Goal: Information Seeking & Learning: Learn about a topic

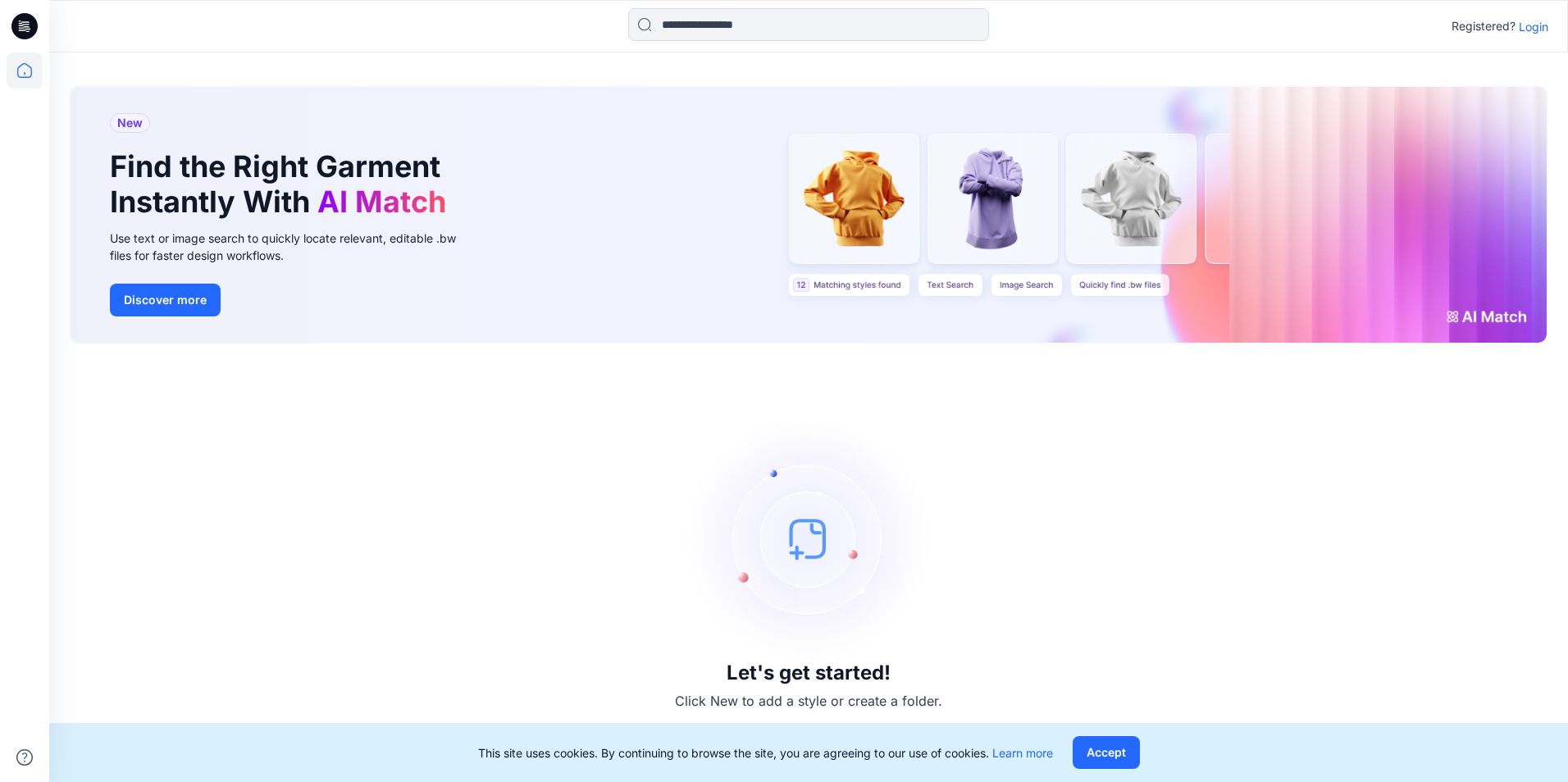
click at [1529, 27] on p "Login" at bounding box center [1534, 27] width 29 height 17
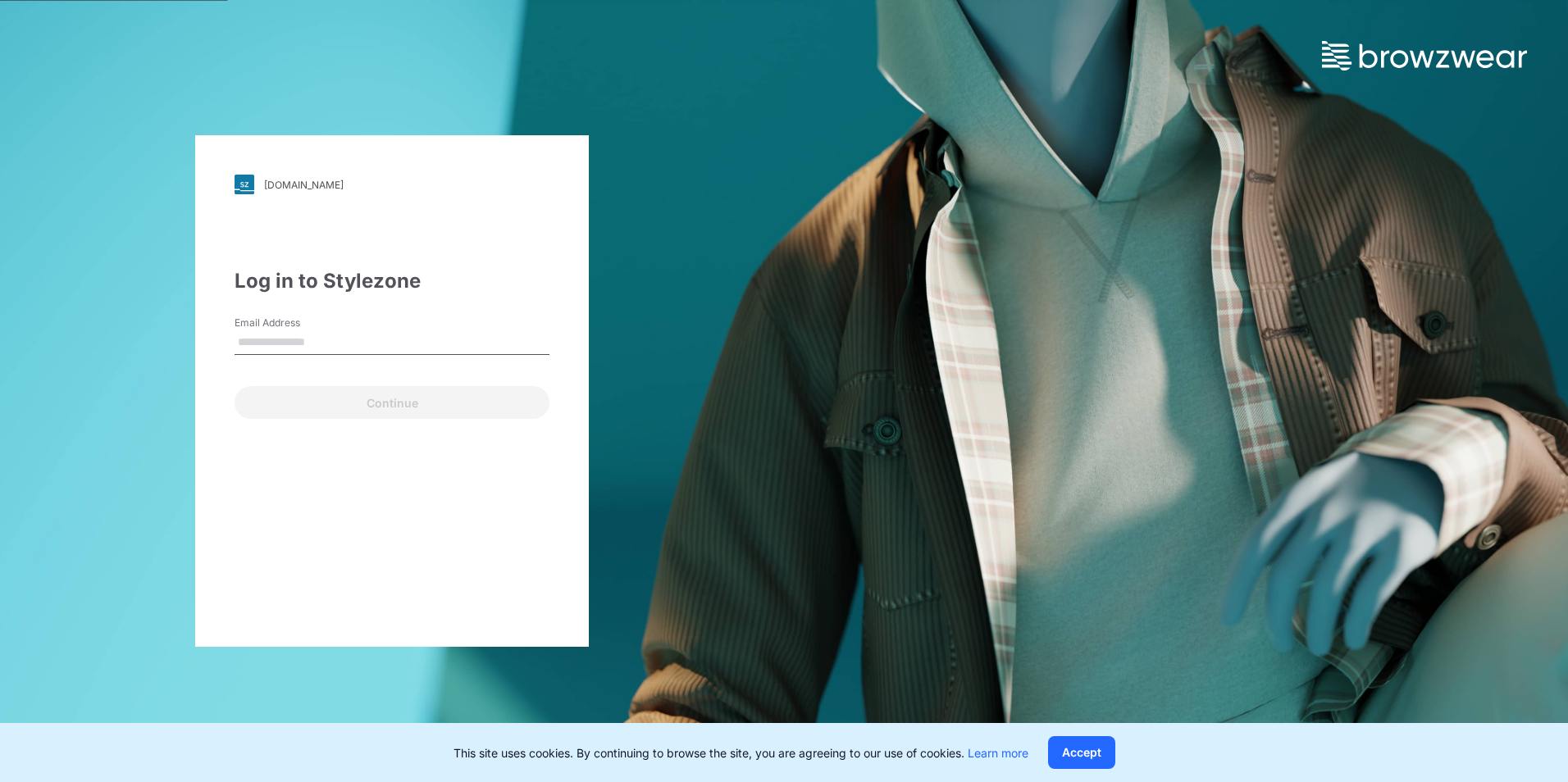
click at [306, 339] on input "Email Address" at bounding box center [392, 343] width 315 height 25
type input "**********"
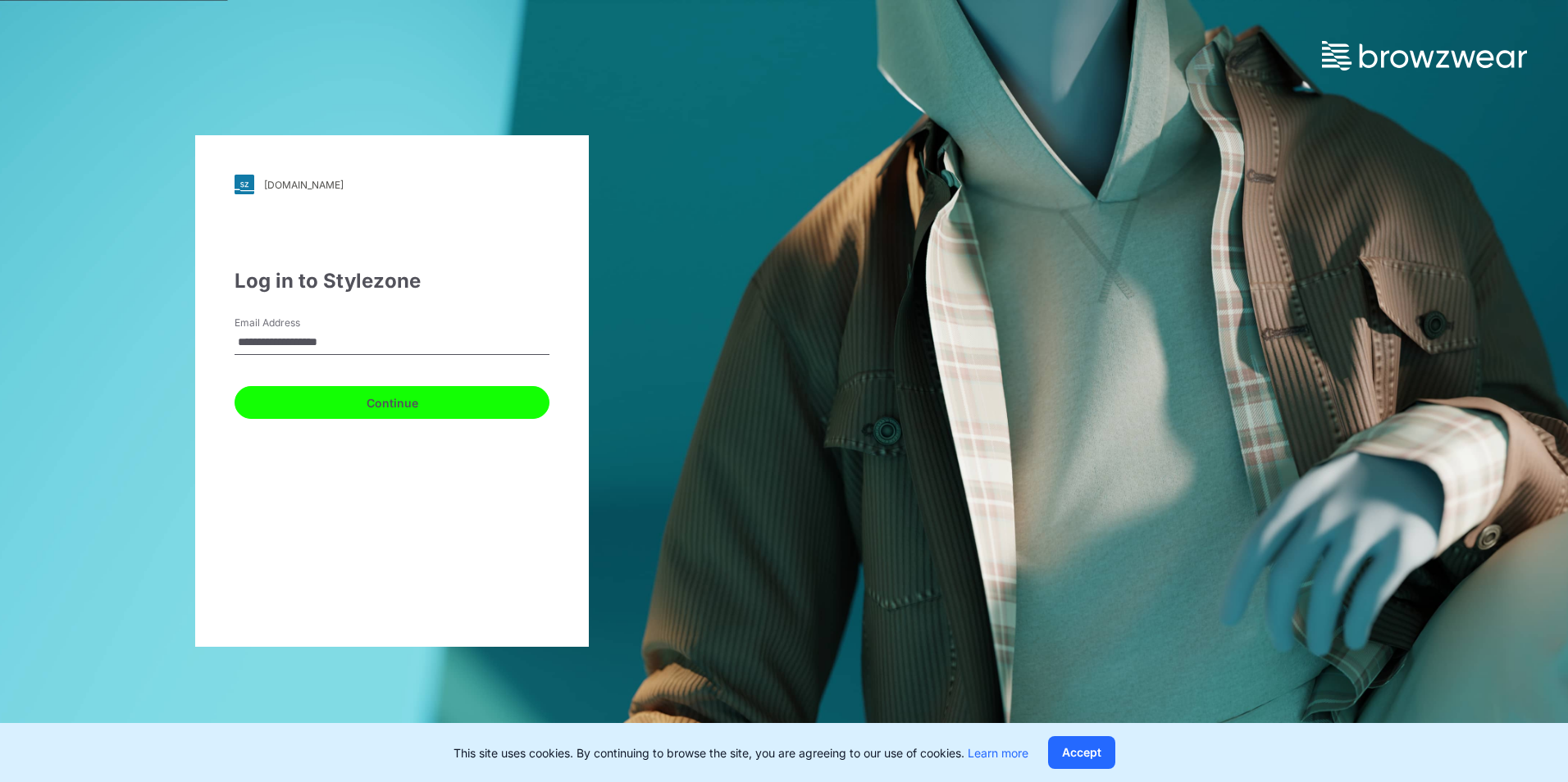
click at [360, 394] on button "Continue" at bounding box center [392, 403] width 315 height 33
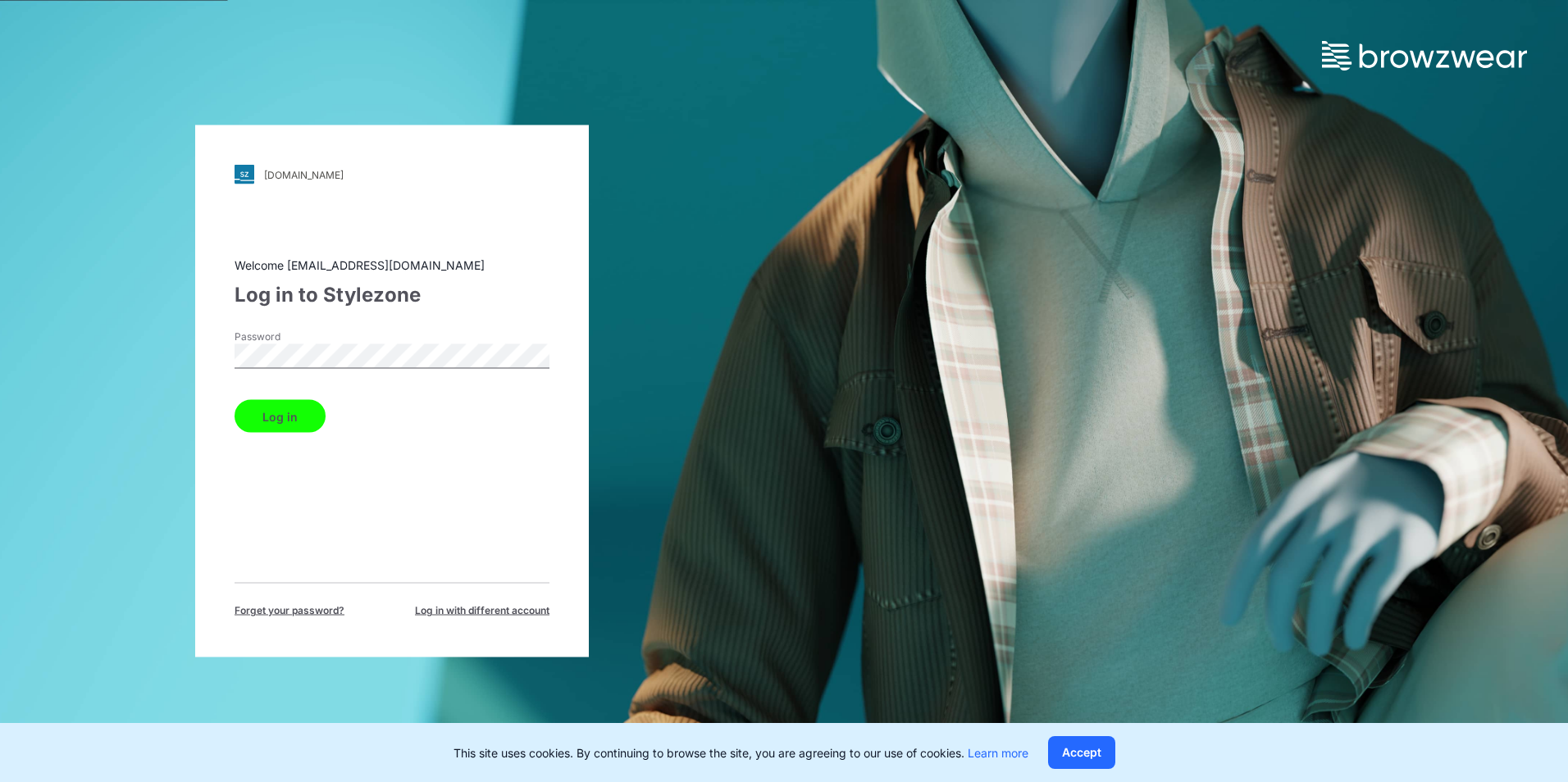
click at [234, 400] on button "Log in" at bounding box center [280, 416] width 91 height 33
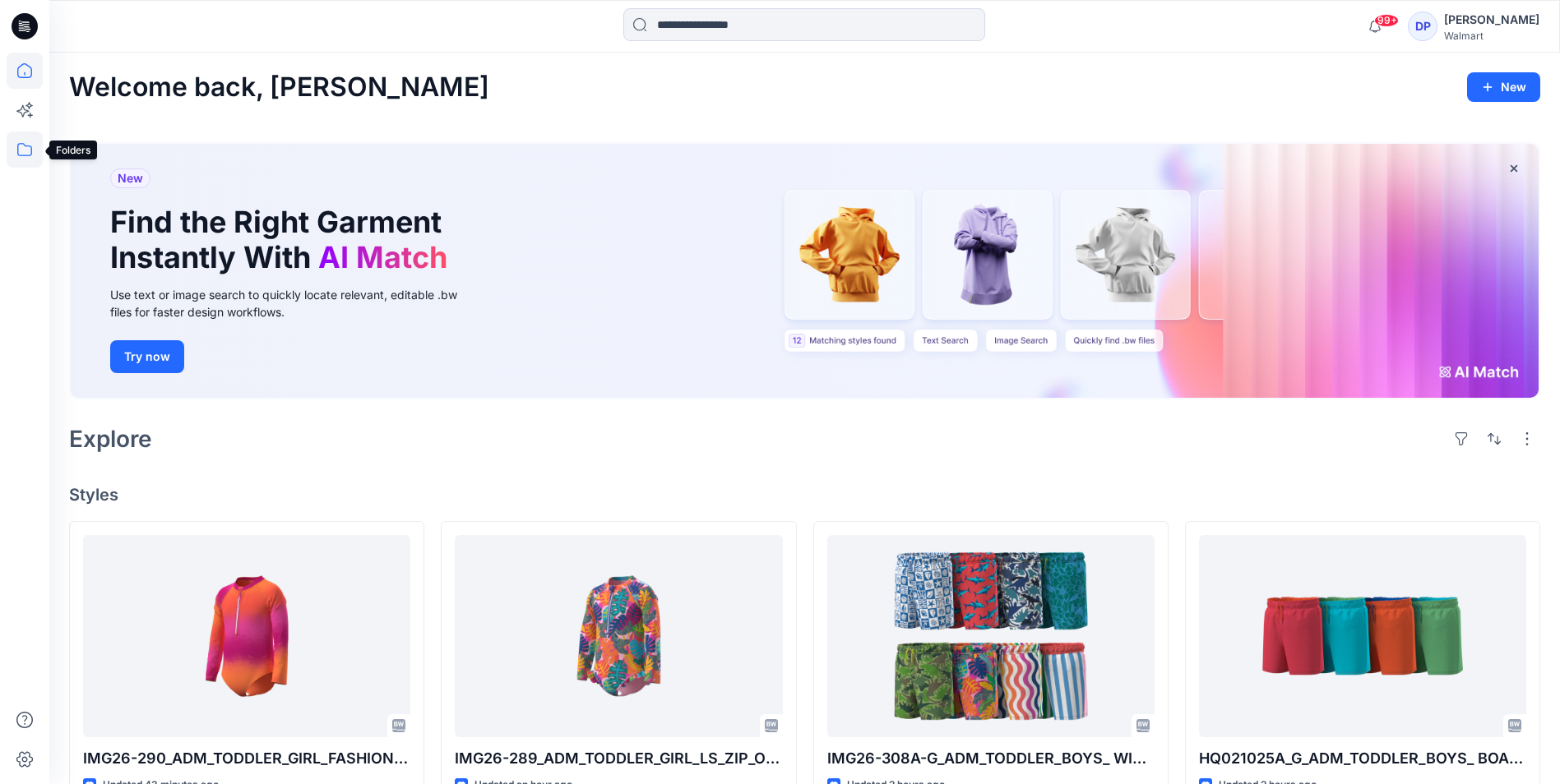
click at [21, 141] on icon at bounding box center [25, 150] width 36 height 36
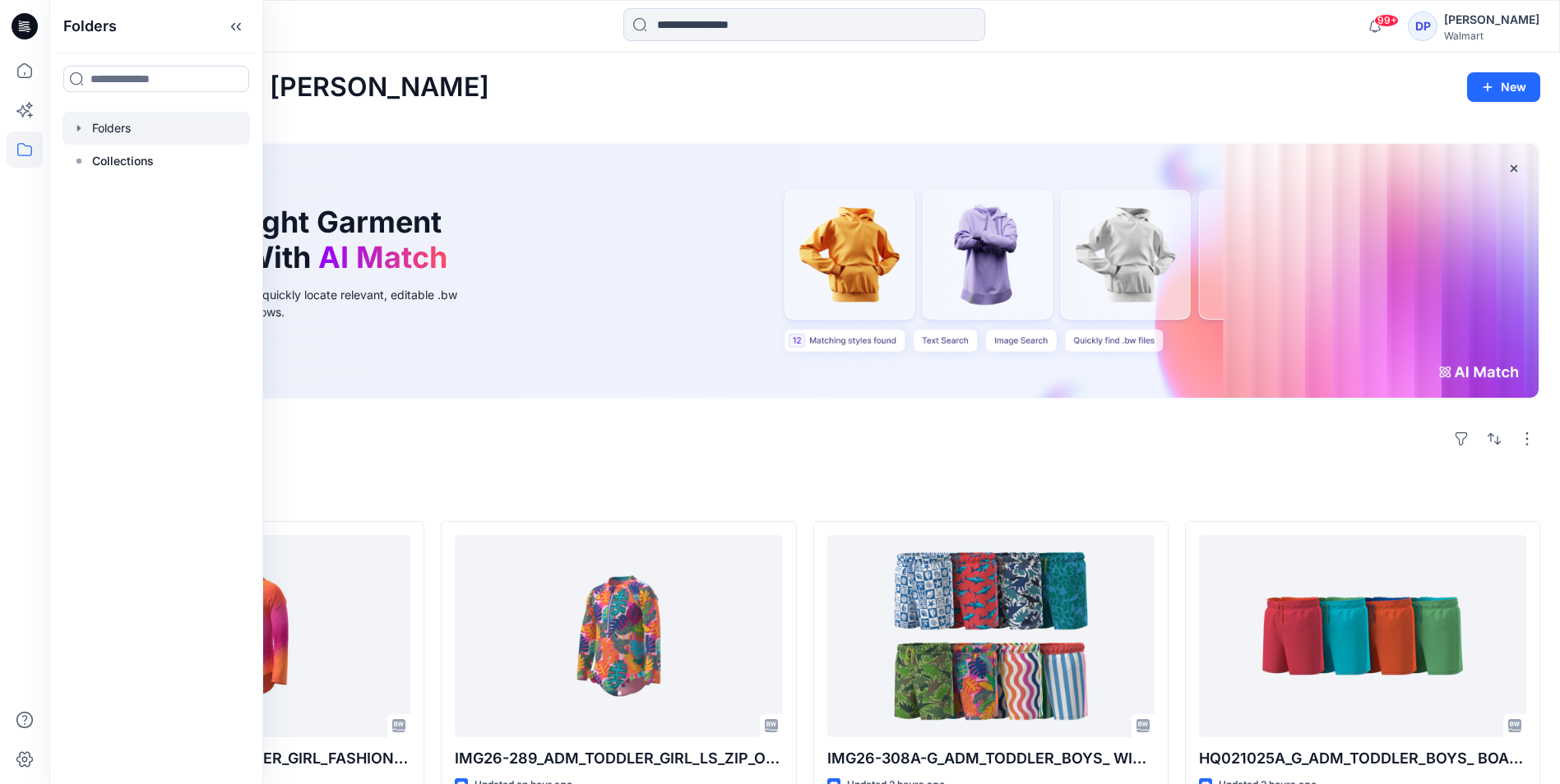
click at [119, 128] on div at bounding box center [157, 128] width 188 height 33
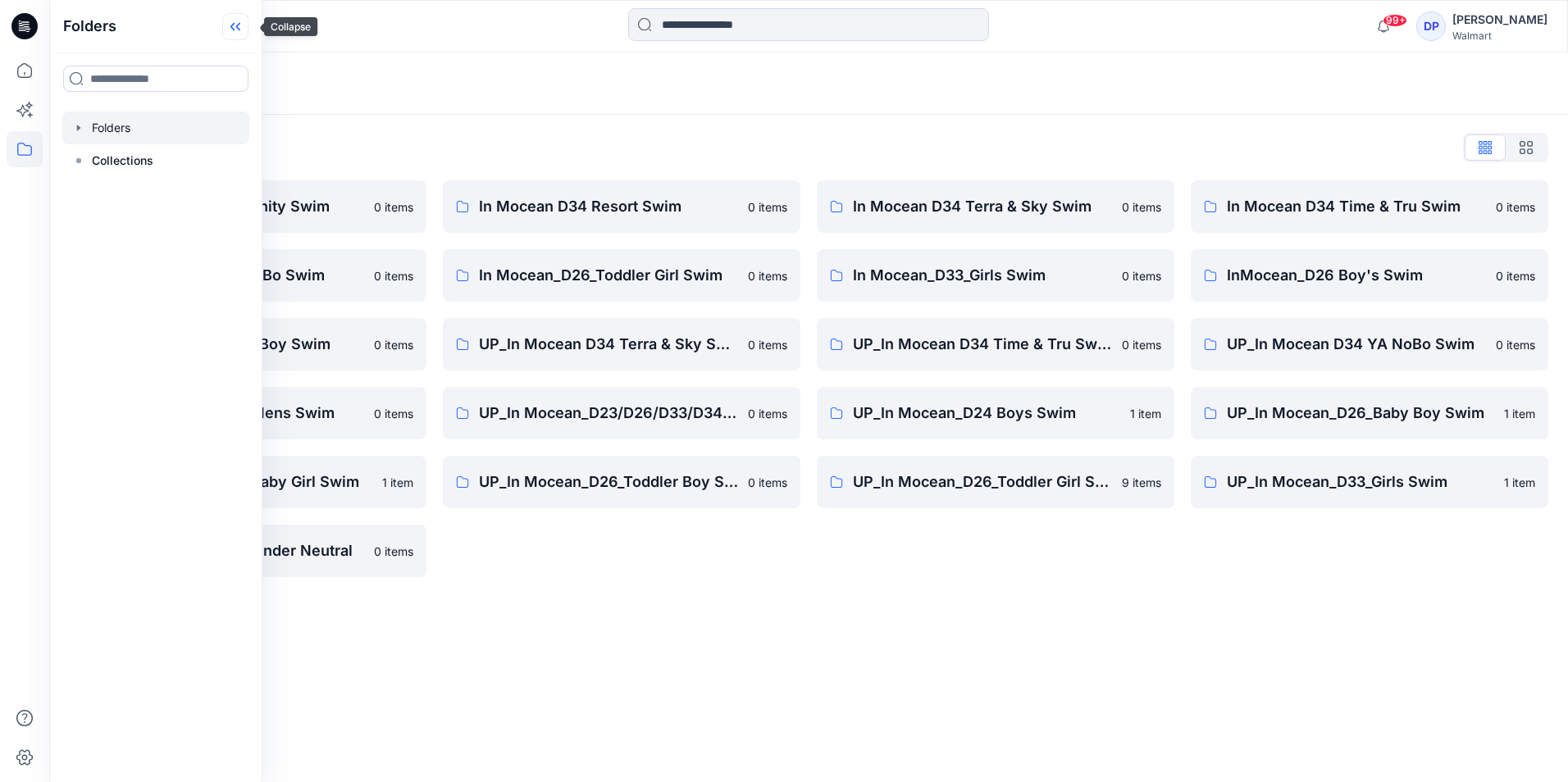
click at [245, 19] on icon at bounding box center [235, 27] width 27 height 27
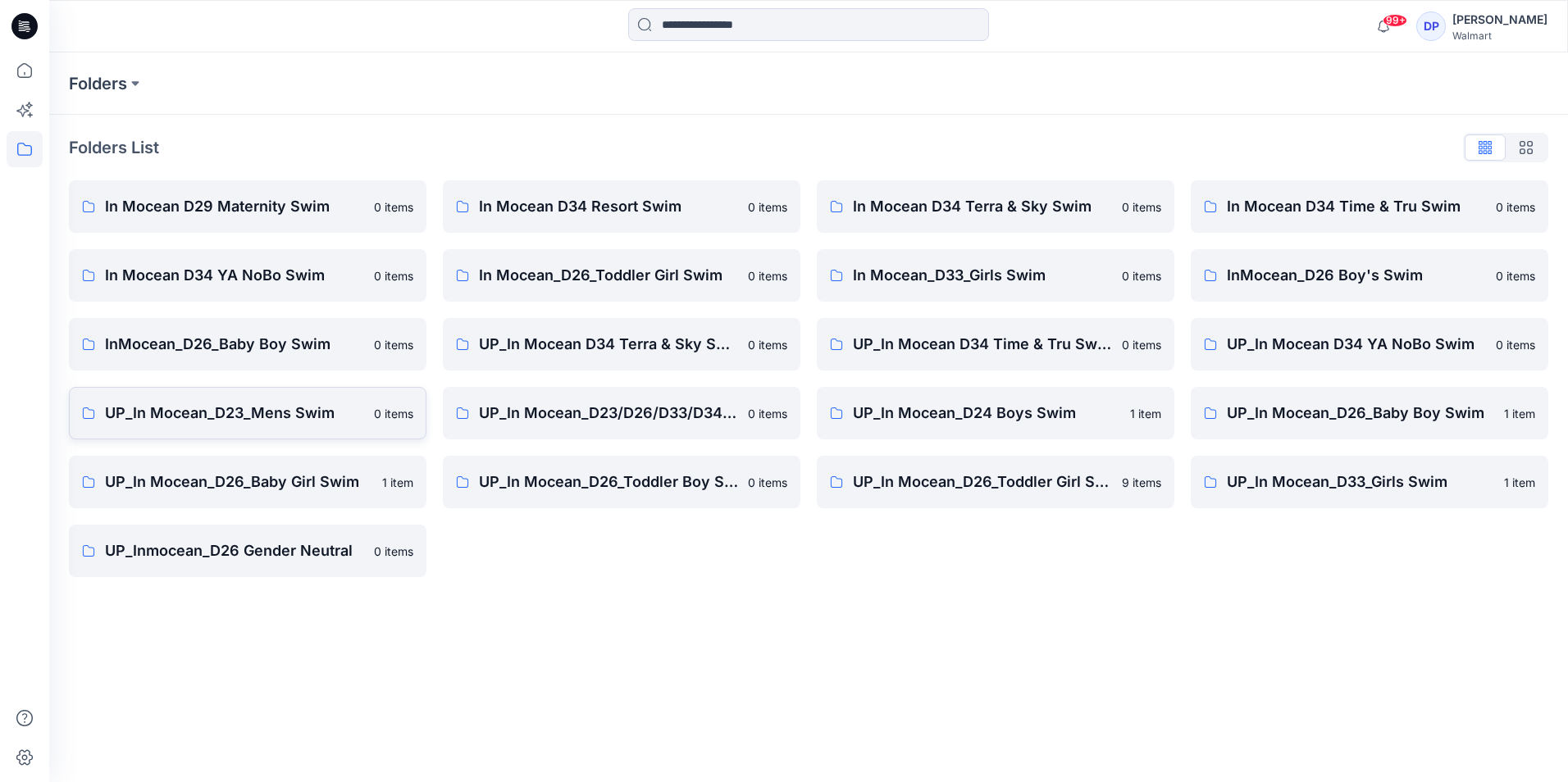
click at [277, 417] on p "UP_In Mocean_D23_Mens Swim" at bounding box center [234, 413] width 259 height 23
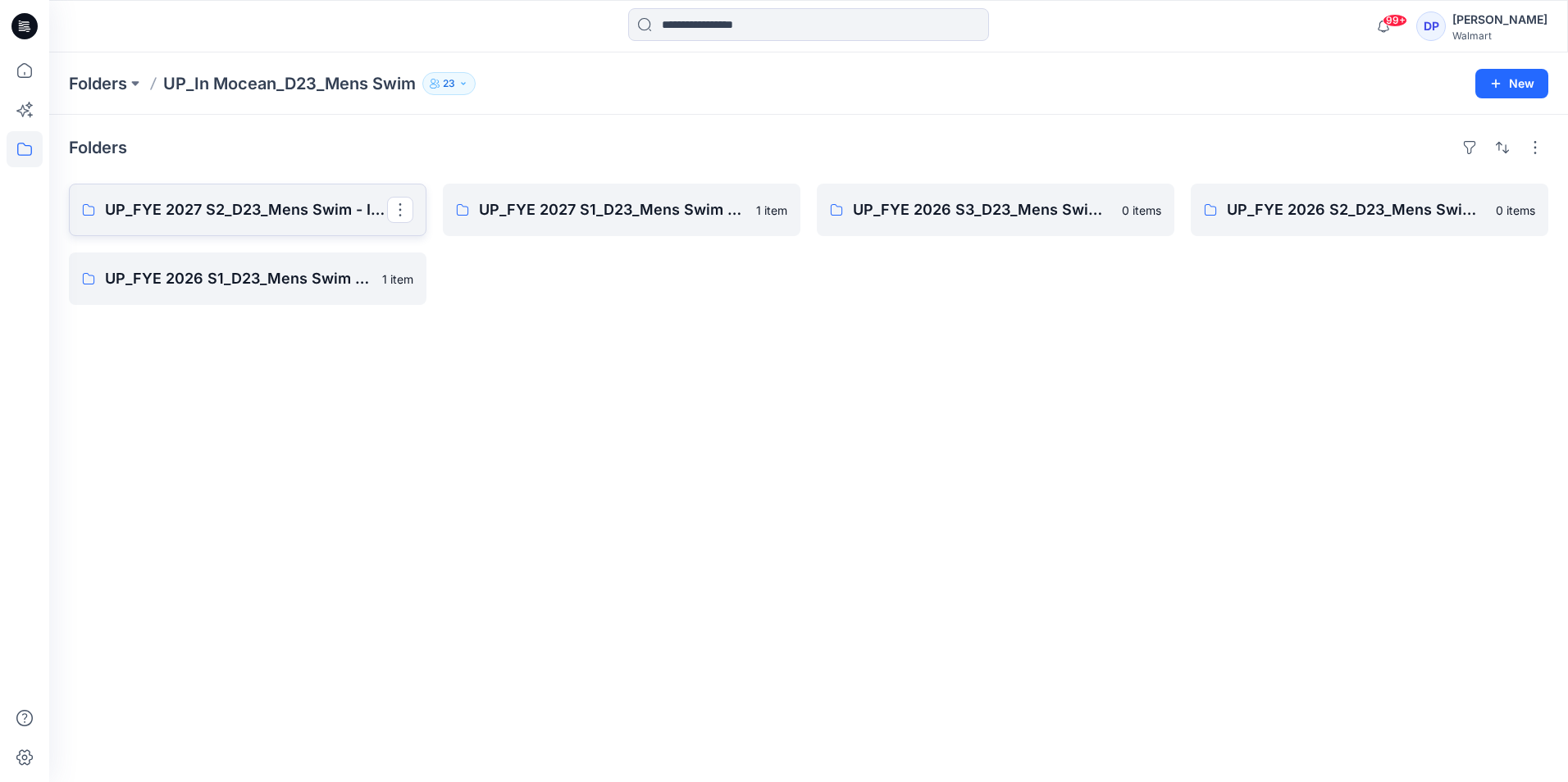
click at [299, 200] on p "UP_FYE 2027 S2_D23_Mens Swim - Inmocean (Clone)" at bounding box center [246, 209] width 283 height 23
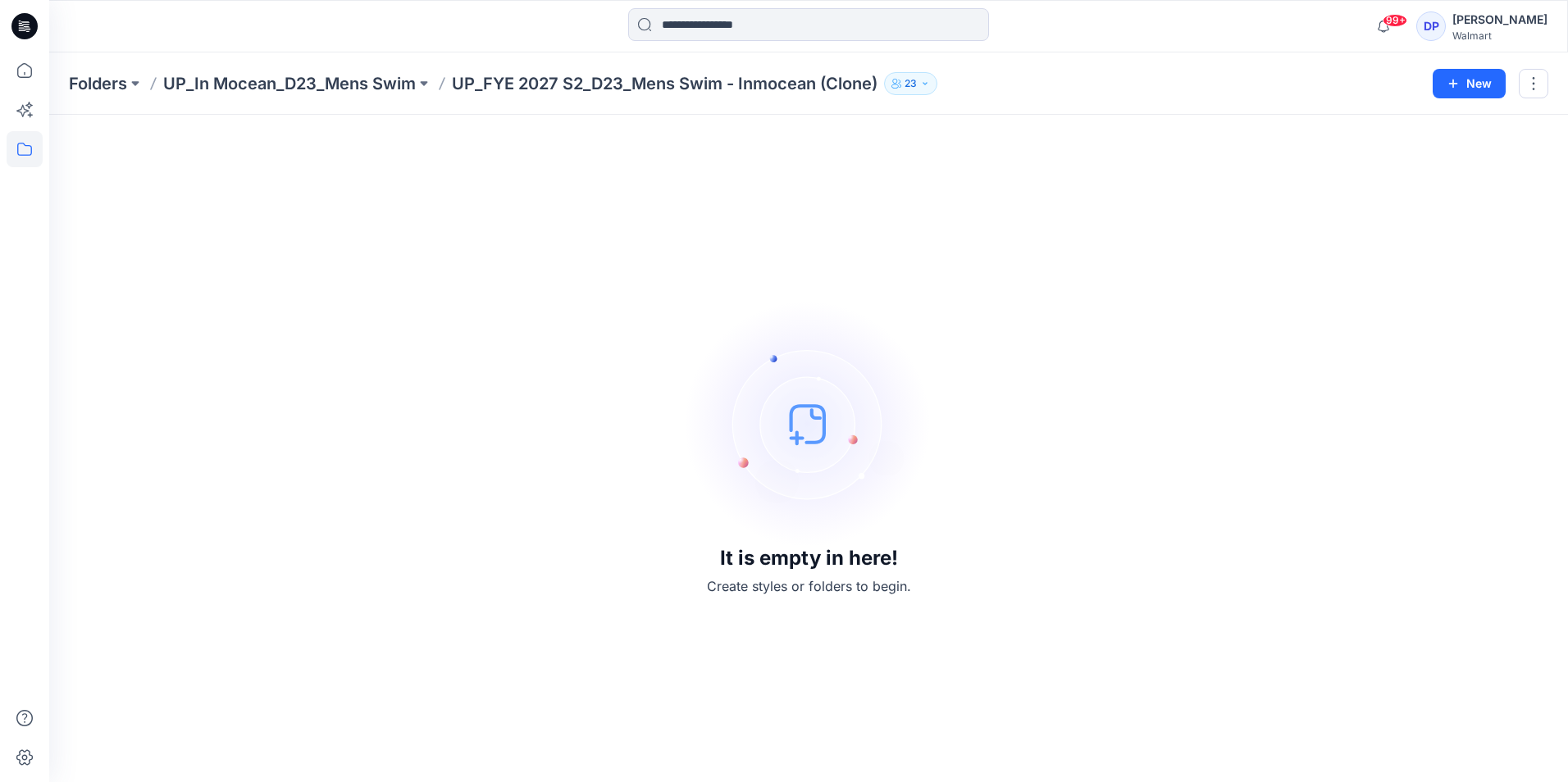
click at [305, 87] on p "UP_In Mocean_D23_Mens Swim" at bounding box center [289, 83] width 252 height 23
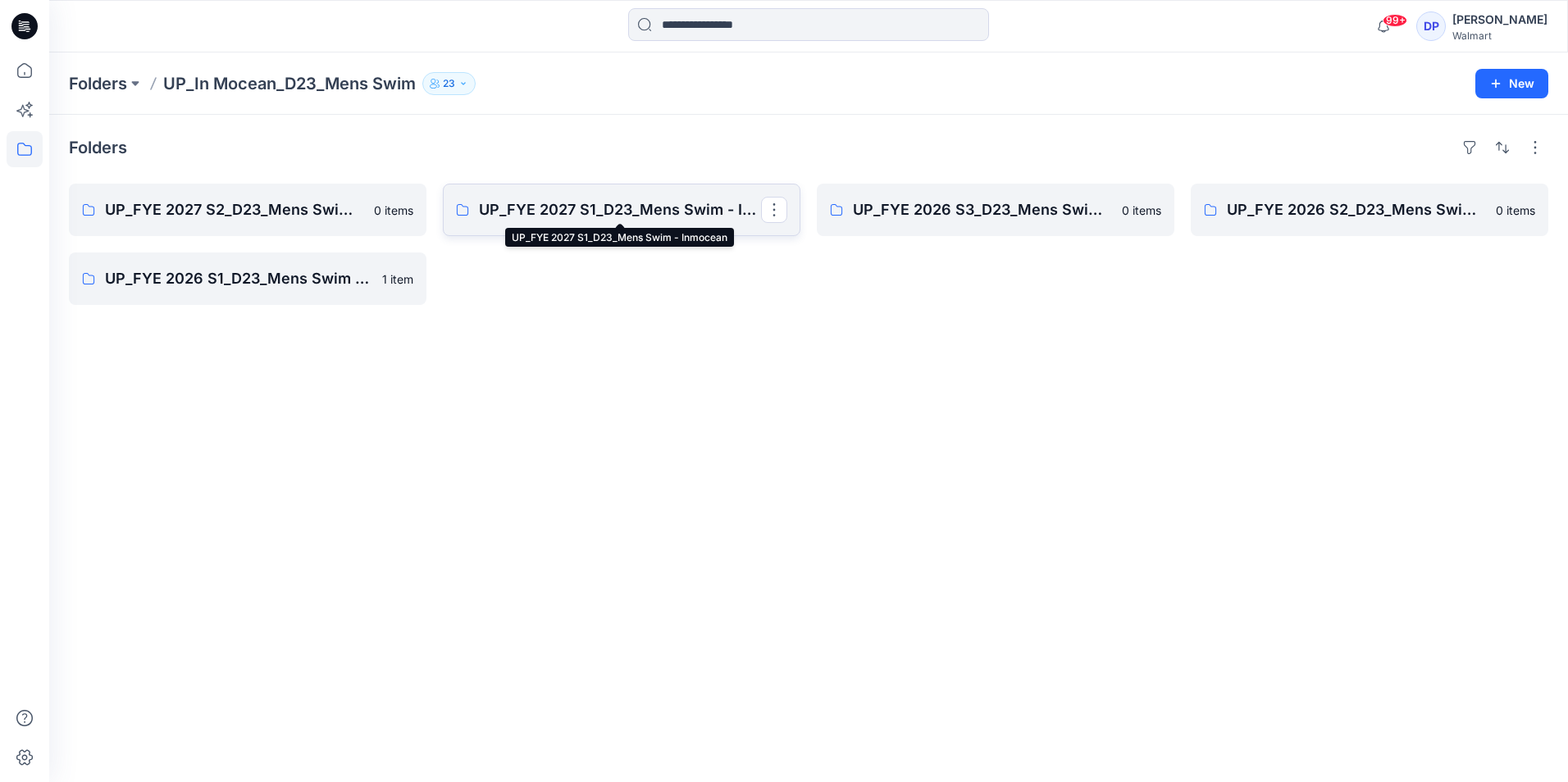
click at [568, 212] on p "UP_FYE 2027 S1_D23_Mens Swim - Inmocean" at bounding box center [620, 209] width 283 height 23
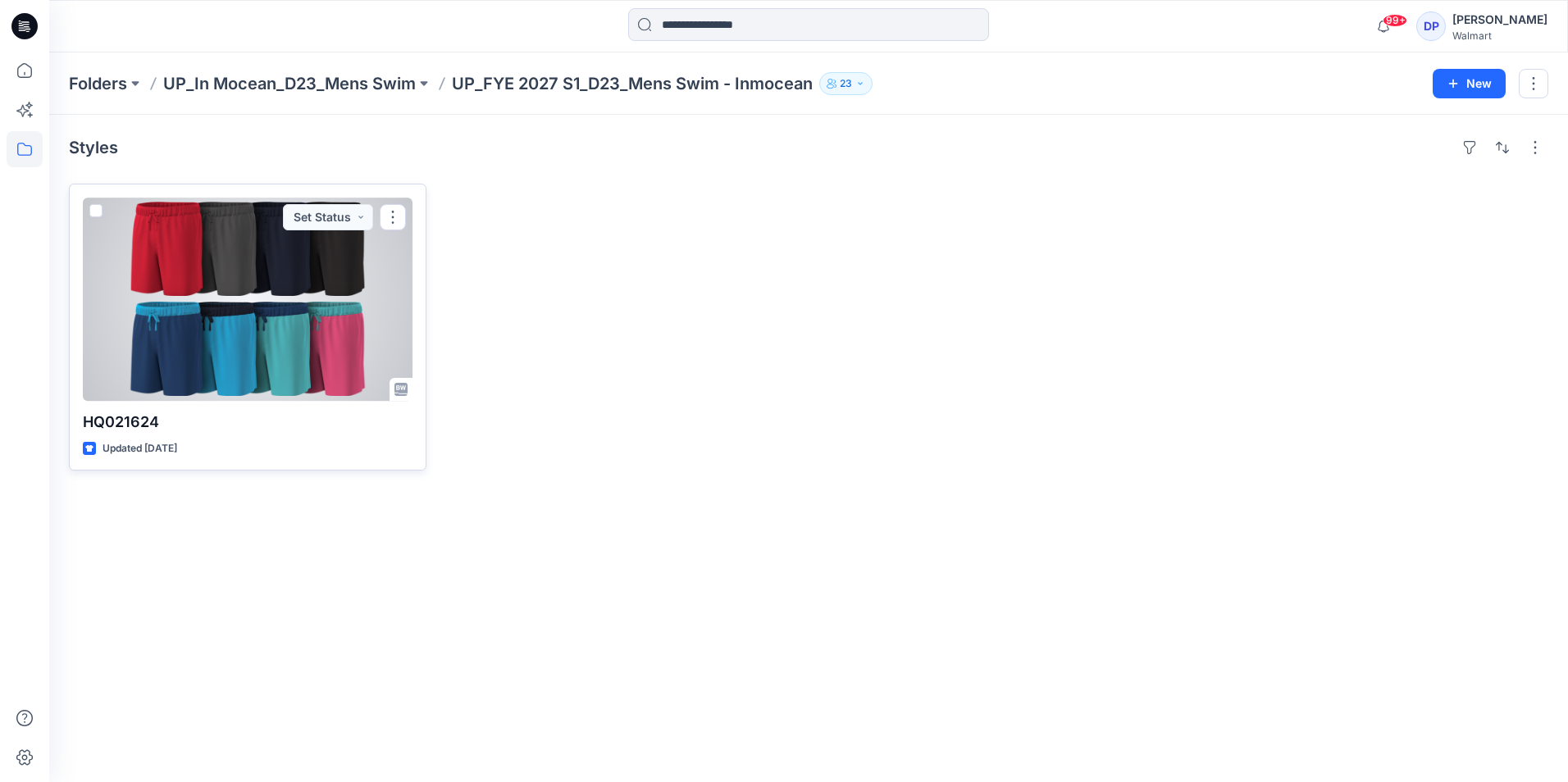
click at [290, 313] on div at bounding box center [247, 299] width 330 height 203
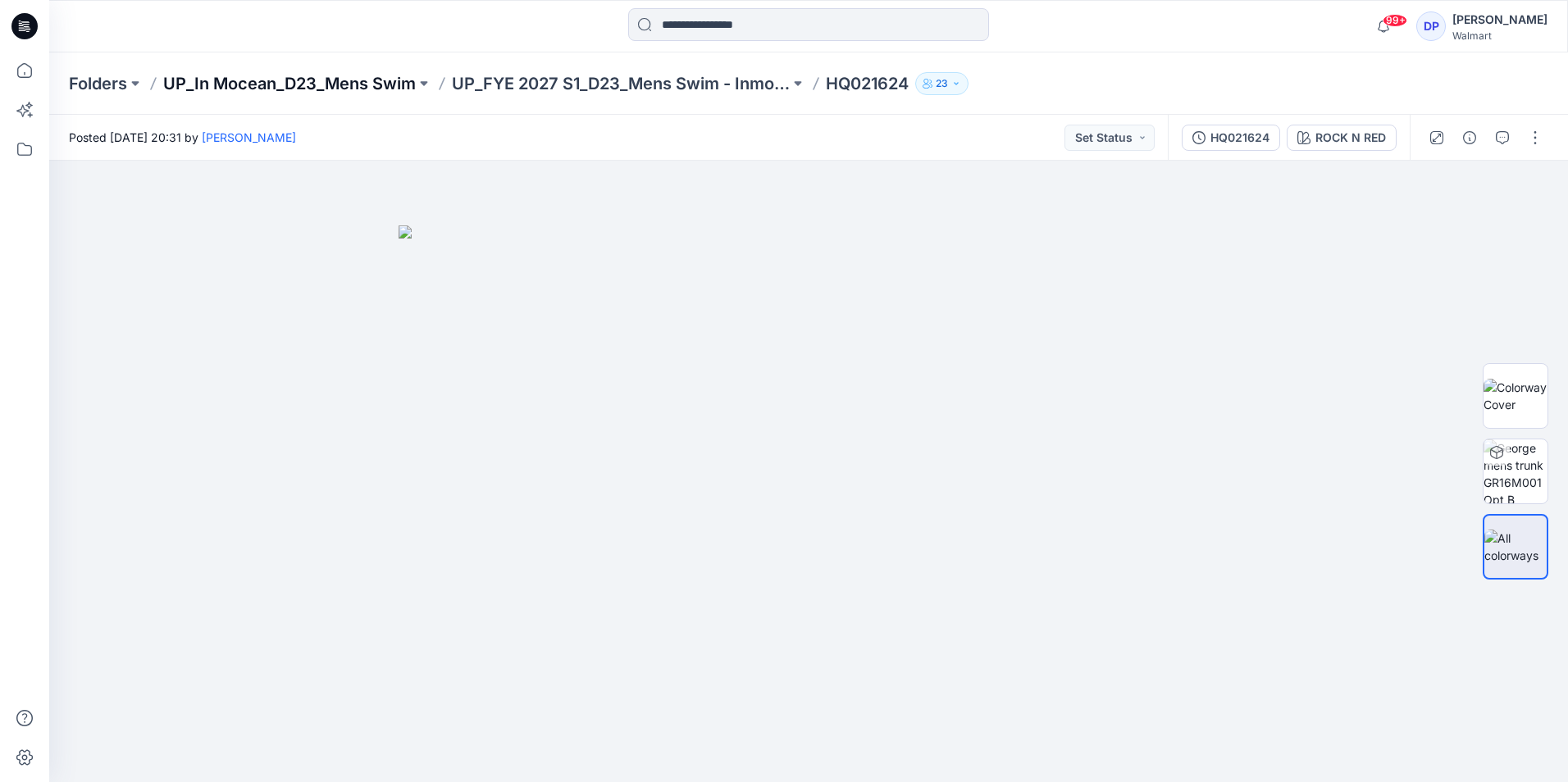
click at [344, 93] on p "UP_In Mocean_D23_Mens Swim" at bounding box center [289, 83] width 252 height 23
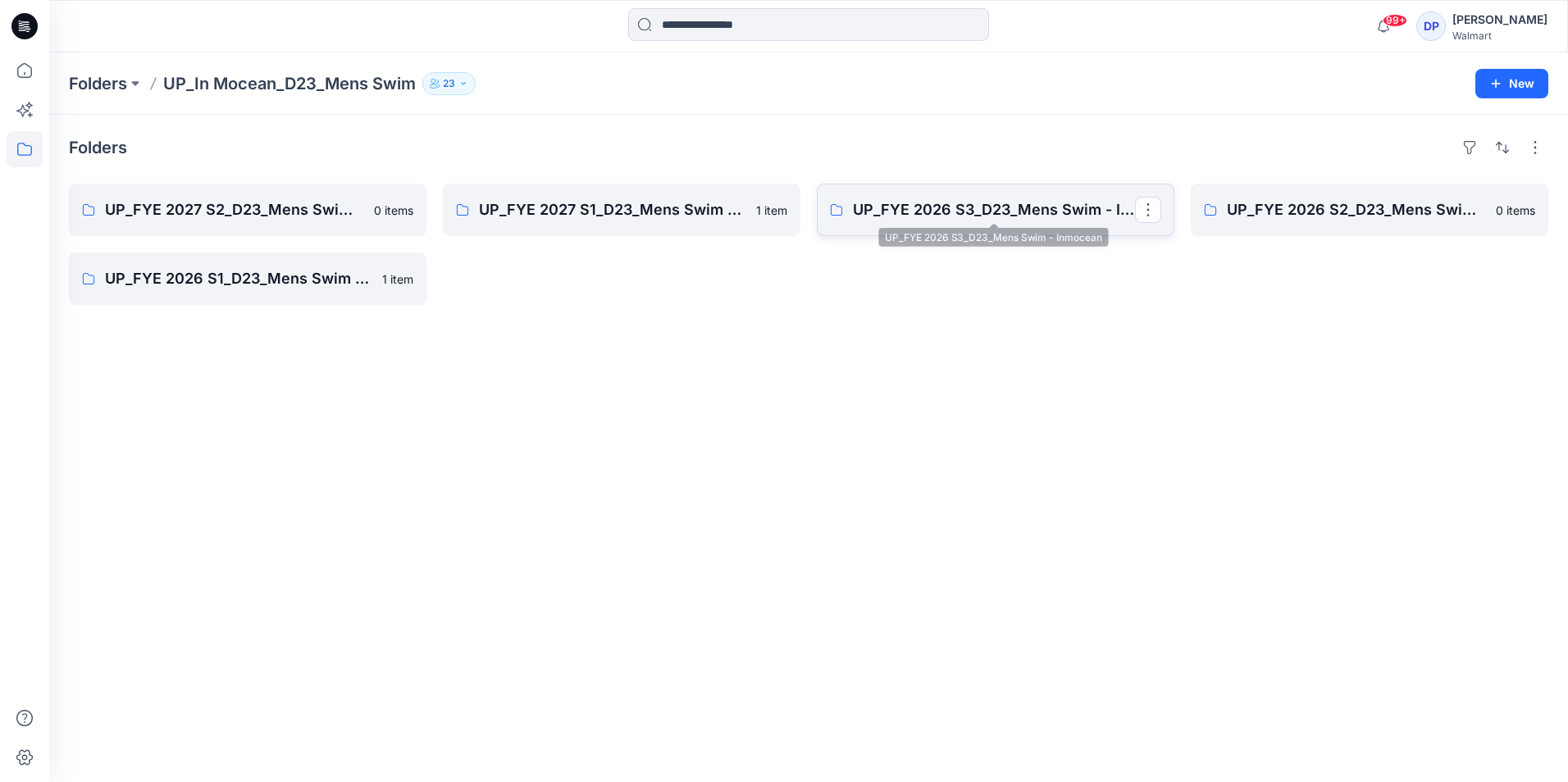
click at [971, 203] on p "UP_FYE 2026 S3_D23_Mens Swim - Inmocean" at bounding box center [994, 209] width 283 height 23
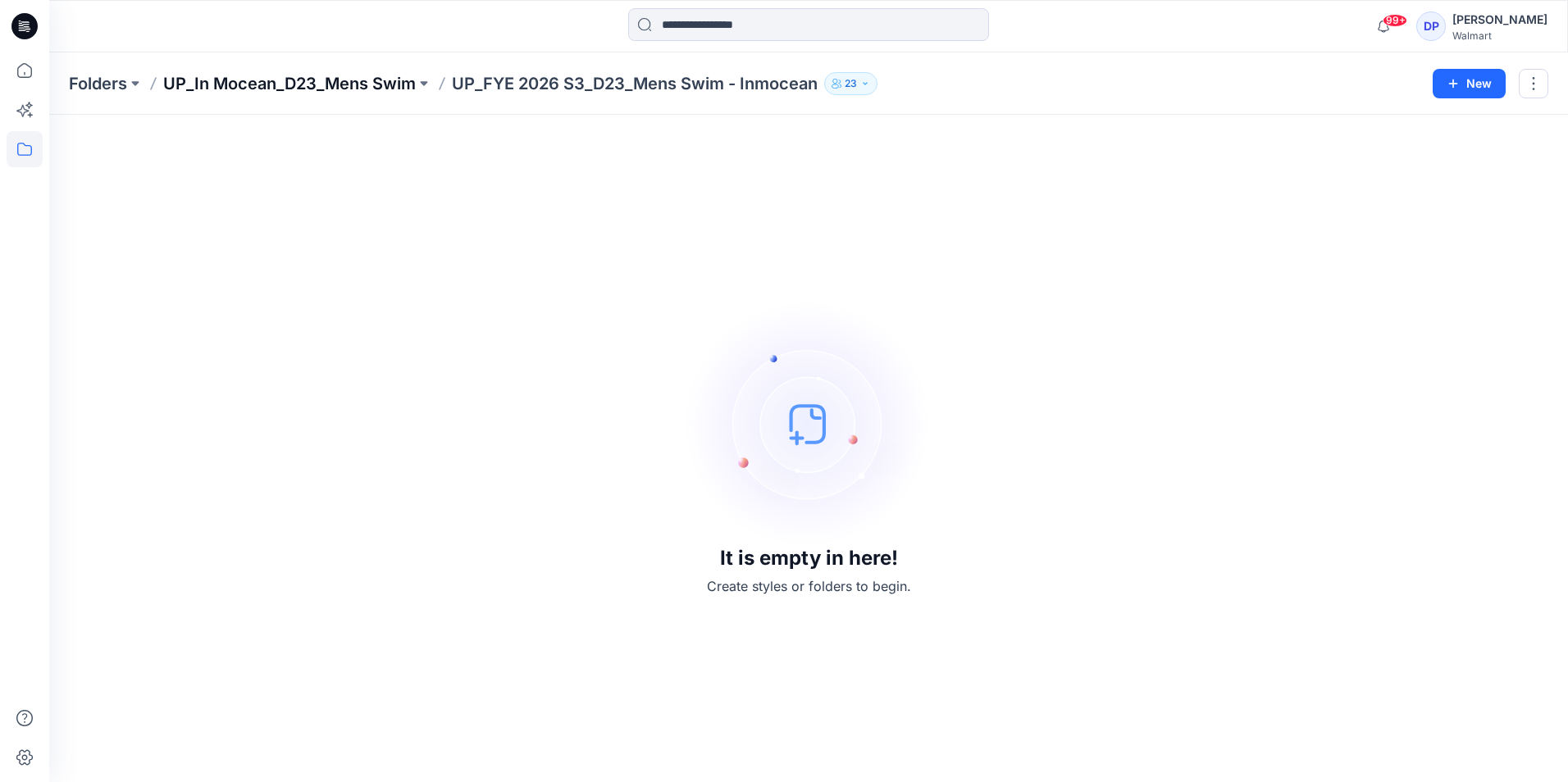
click at [332, 82] on p "UP_In Mocean_D23_Mens Swim" at bounding box center [289, 83] width 252 height 23
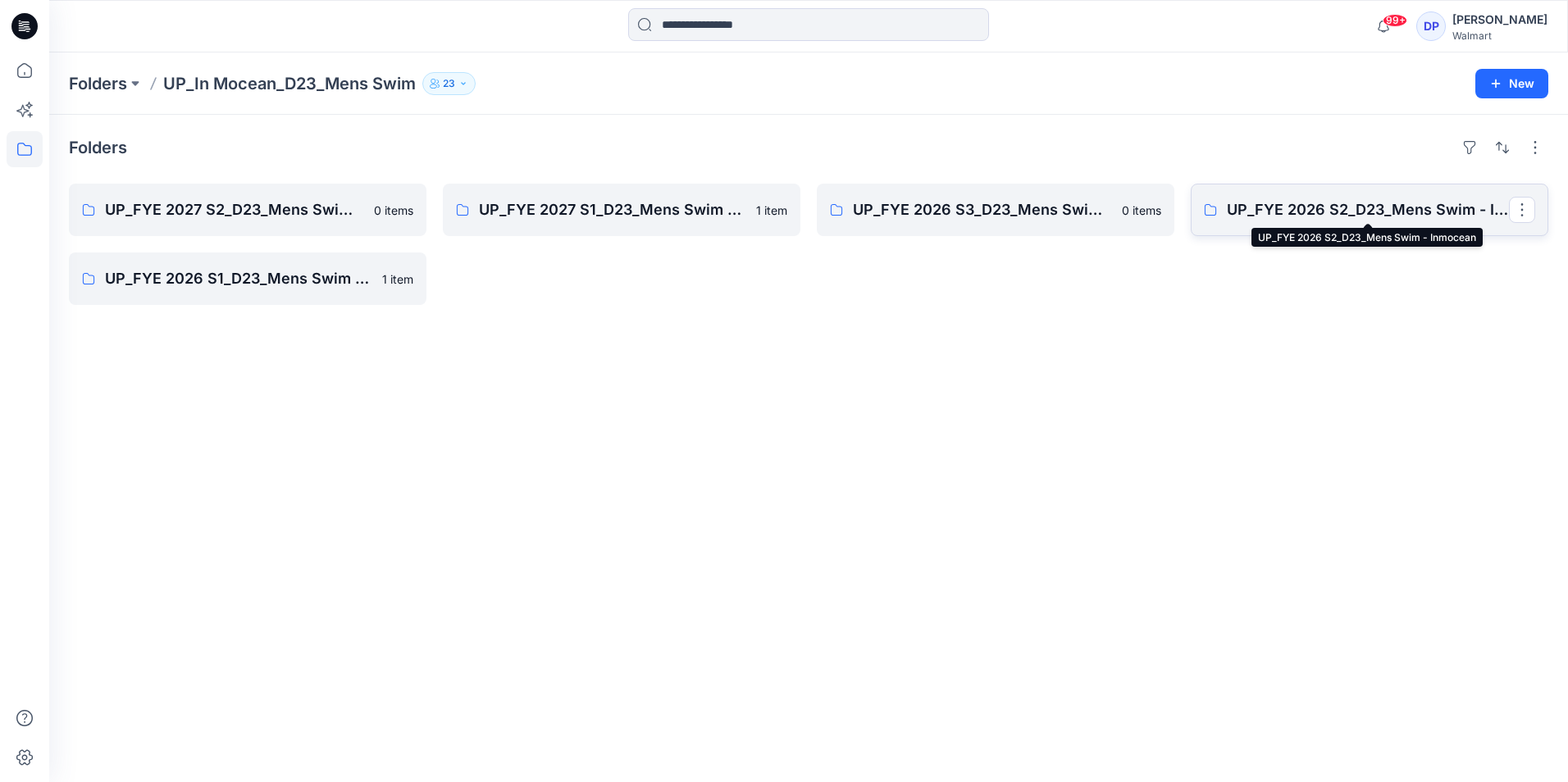
click at [1339, 212] on p "UP_FYE 2026 S2_D23_Mens Swim - Inmocean" at bounding box center [1368, 209] width 283 height 23
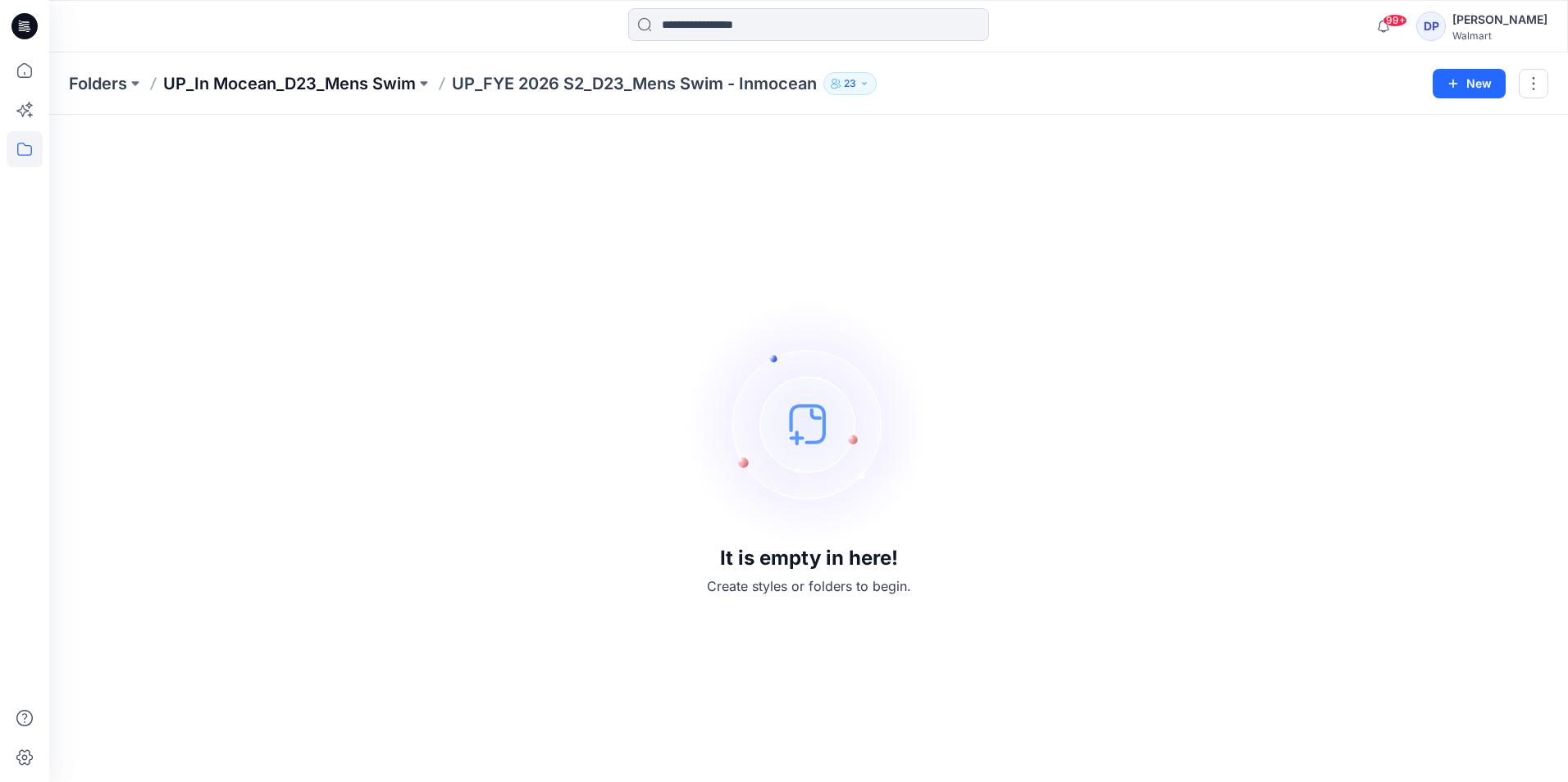
click at [355, 82] on p "UP_In Mocean_D23_Mens Swim" at bounding box center [289, 83] width 252 height 23
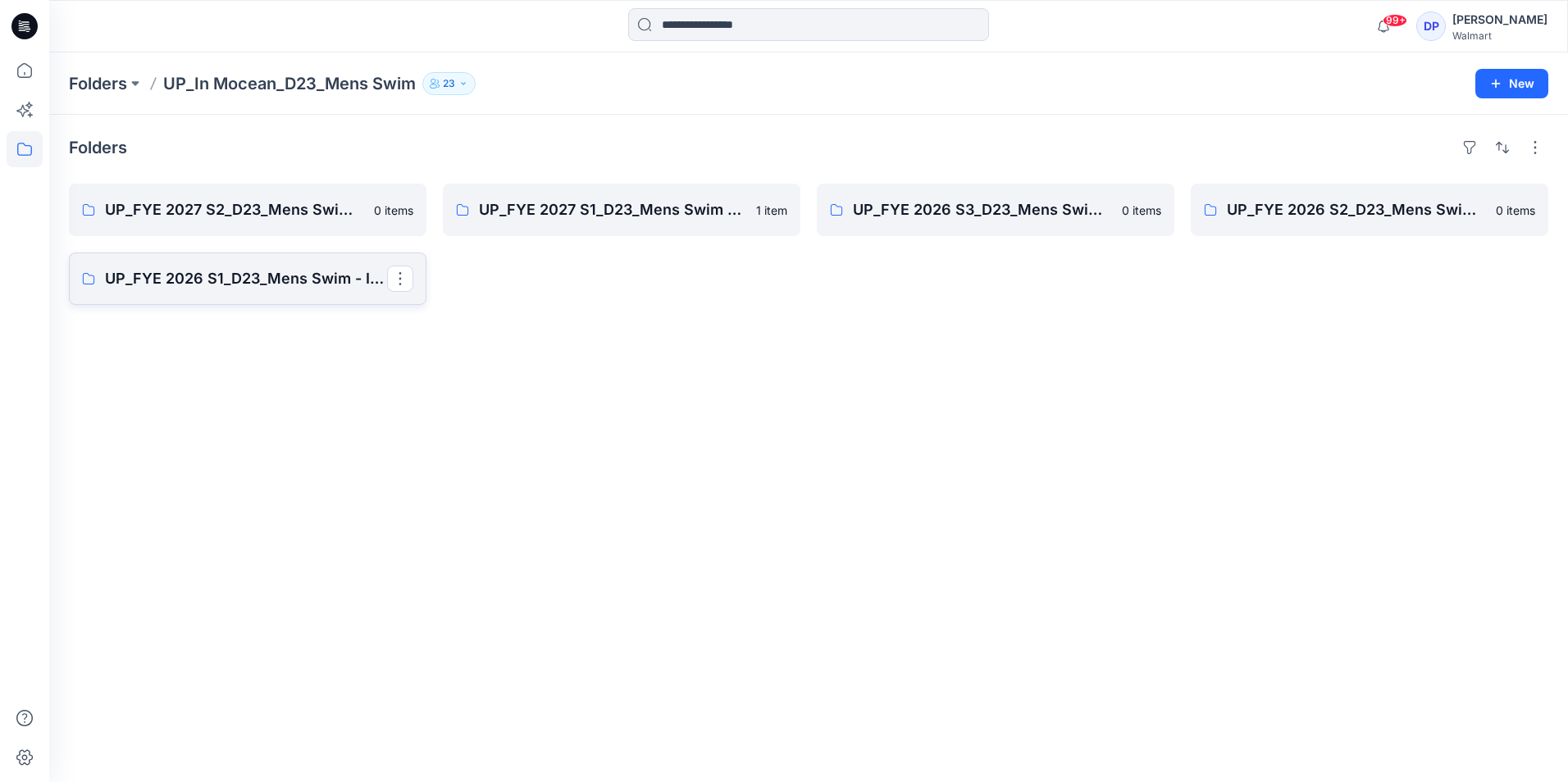
click at [272, 276] on p "UP_FYE 2026 S1_D23_Mens Swim - Inmocean" at bounding box center [246, 278] width 283 height 23
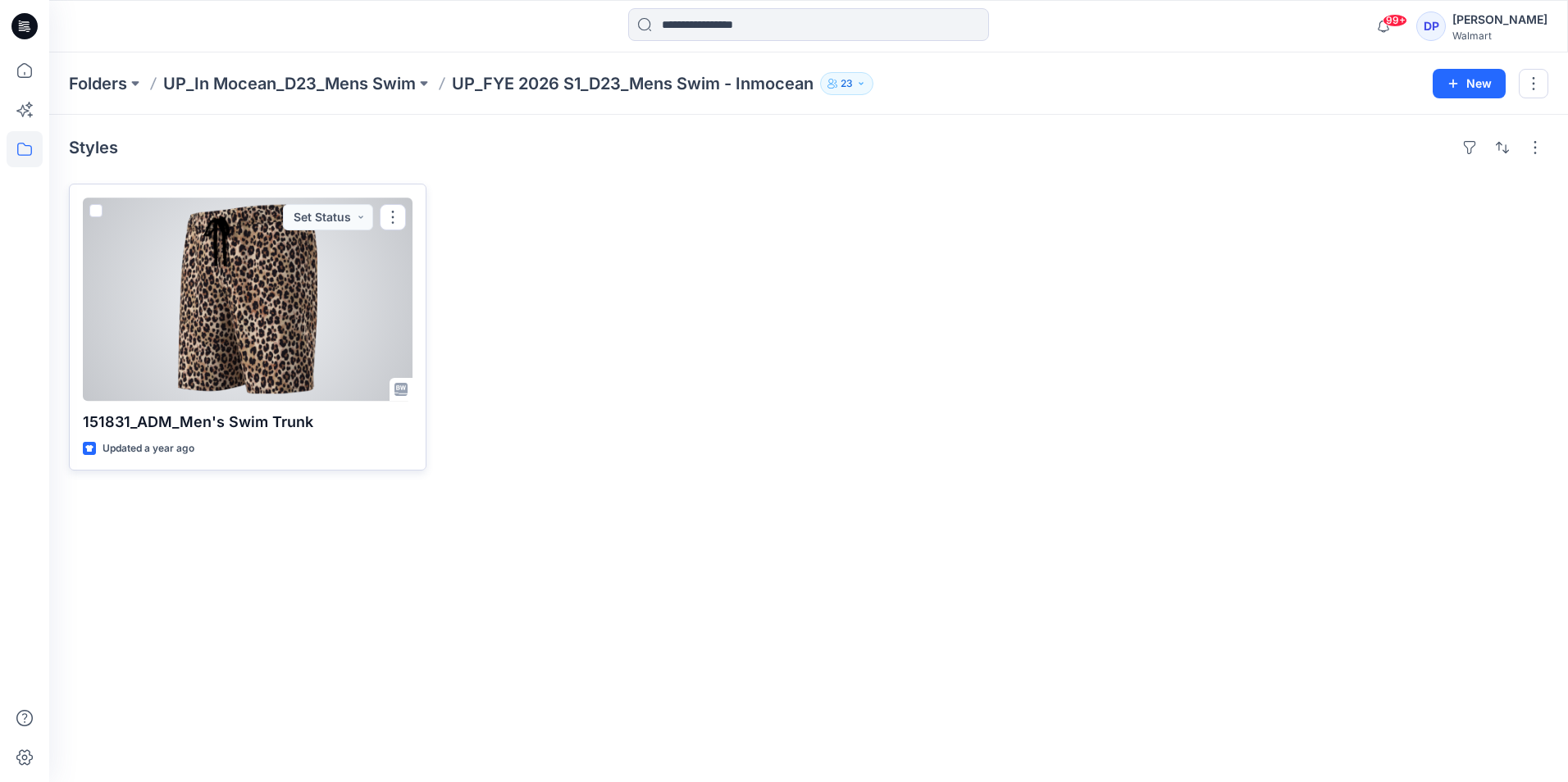
click at [302, 311] on div at bounding box center [247, 299] width 330 height 203
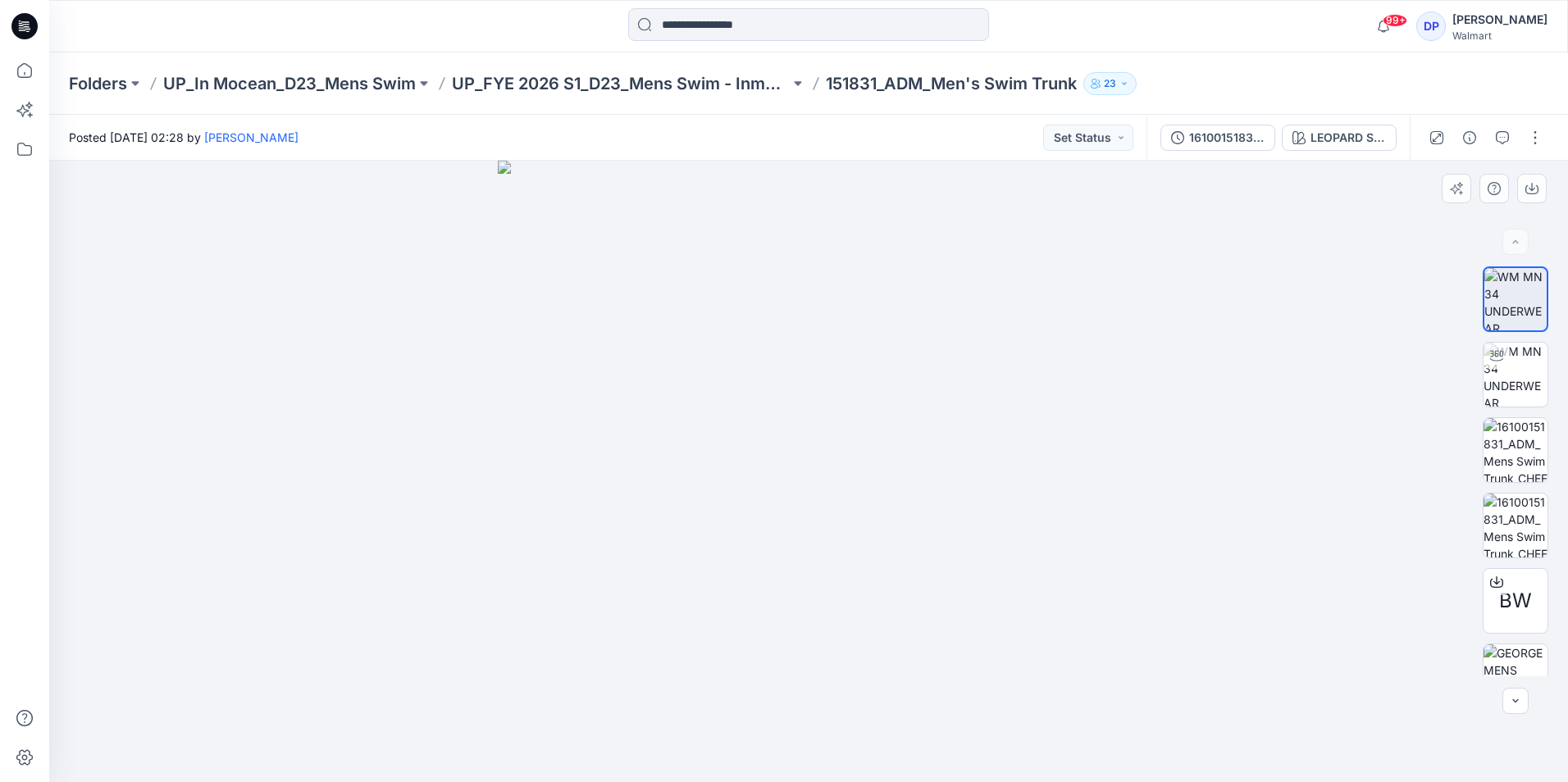
drag, startPoint x: 981, startPoint y: 446, endPoint x: 882, endPoint y: 452, distance: 99.2
click at [882, 452] on img at bounding box center [809, 471] width 622 height 621
click at [1510, 378] on img at bounding box center [1516, 374] width 64 height 64
drag, startPoint x: 966, startPoint y: 474, endPoint x: 676, endPoint y: 498, distance: 291.0
click at [676, 498] on div at bounding box center [808, 471] width 1519 height 621
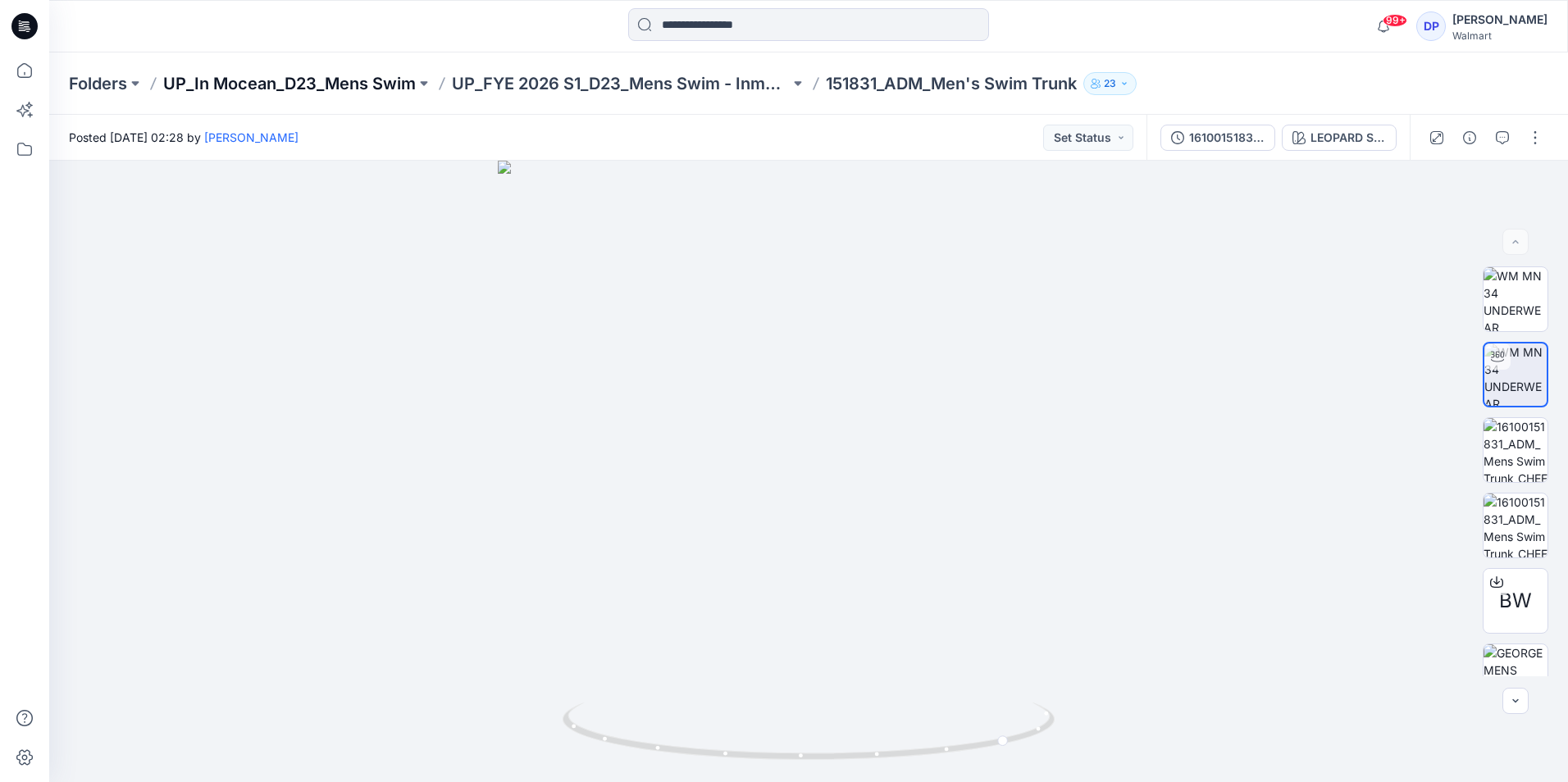
click at [349, 78] on p "UP_In Mocean_D23_Mens Swim" at bounding box center [289, 83] width 252 height 23
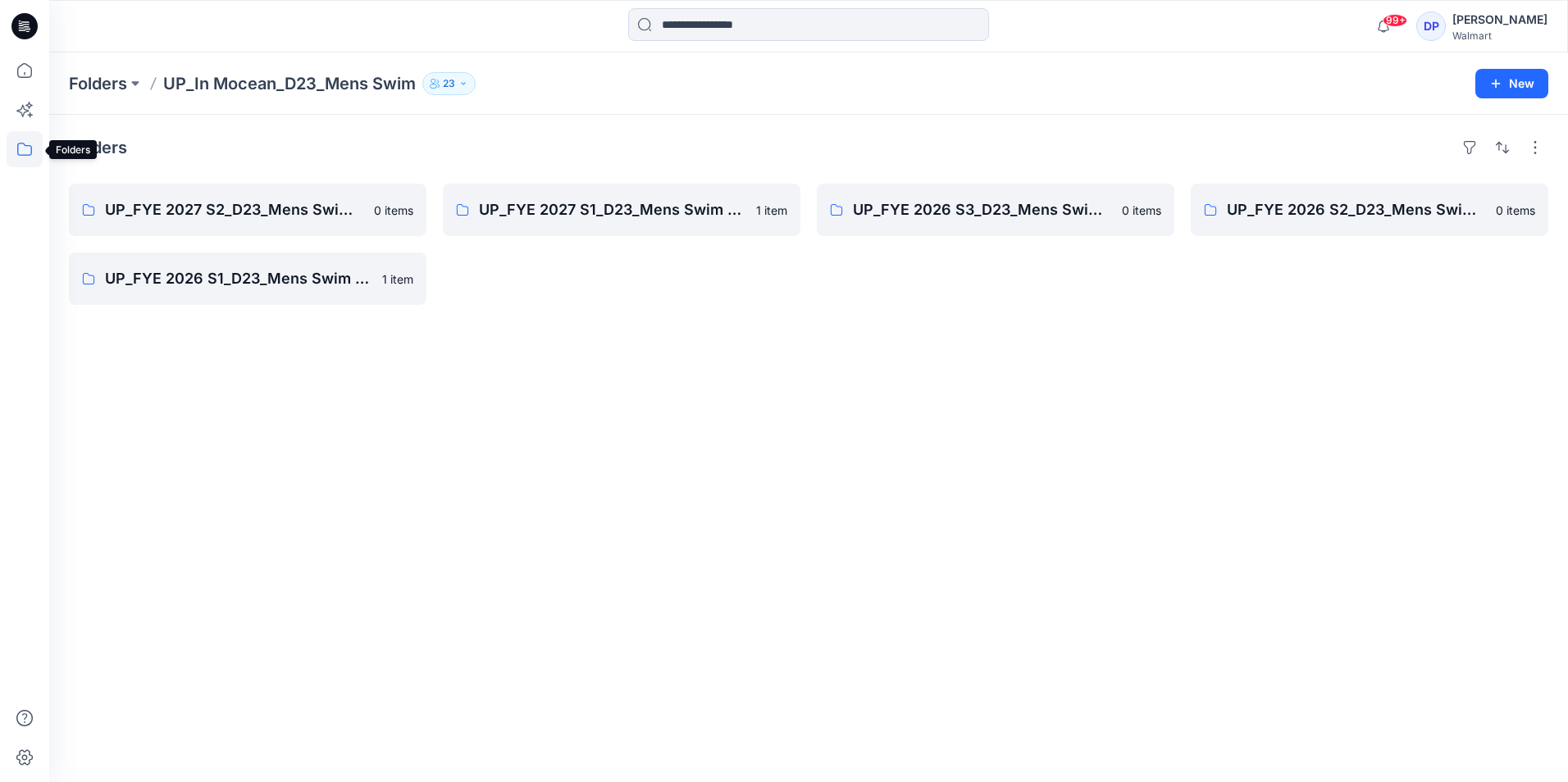
click at [22, 149] on icon at bounding box center [25, 149] width 36 height 36
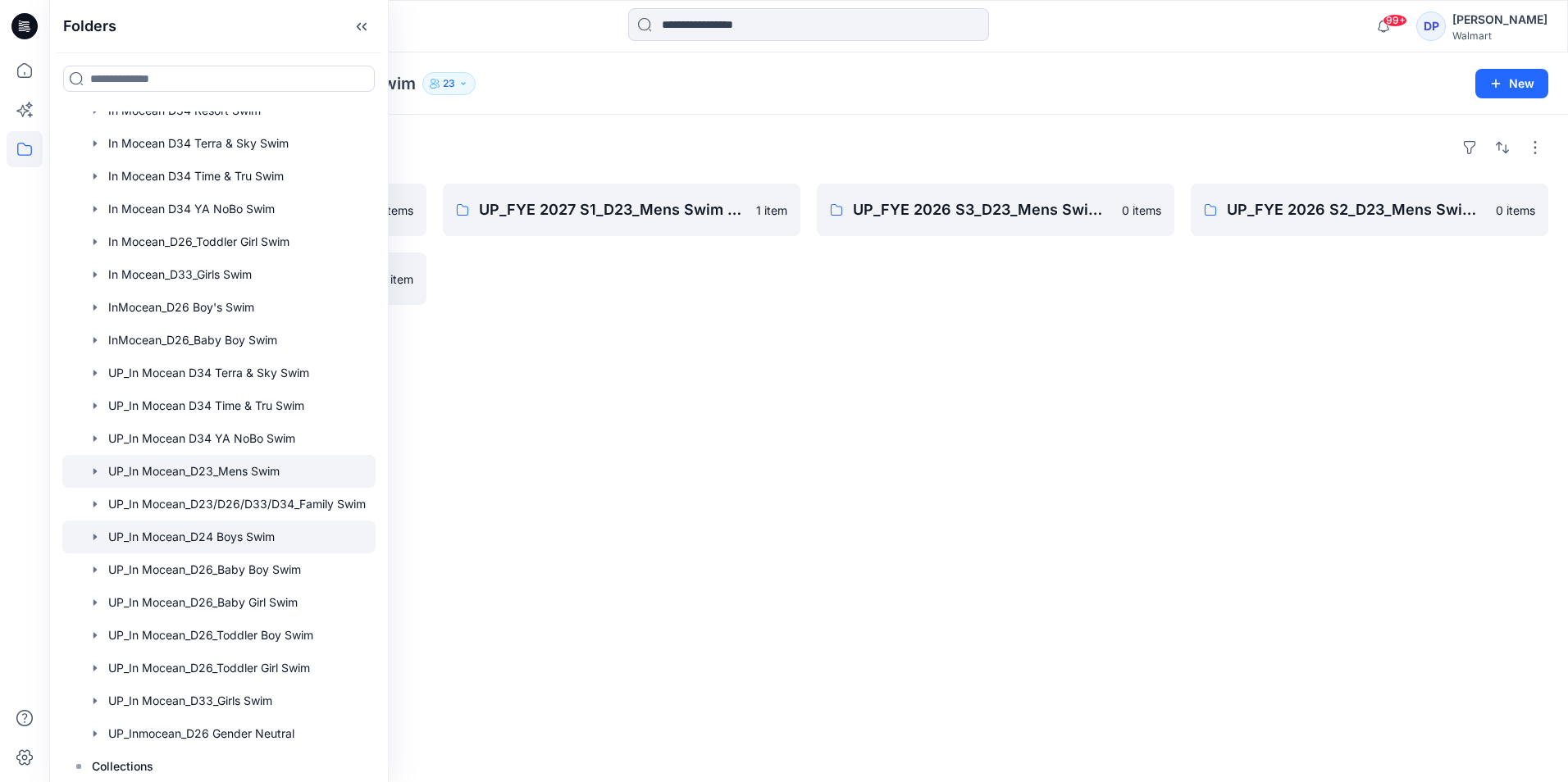
scroll to position [83, 0]
click at [277, 503] on div at bounding box center [219, 503] width 313 height 33
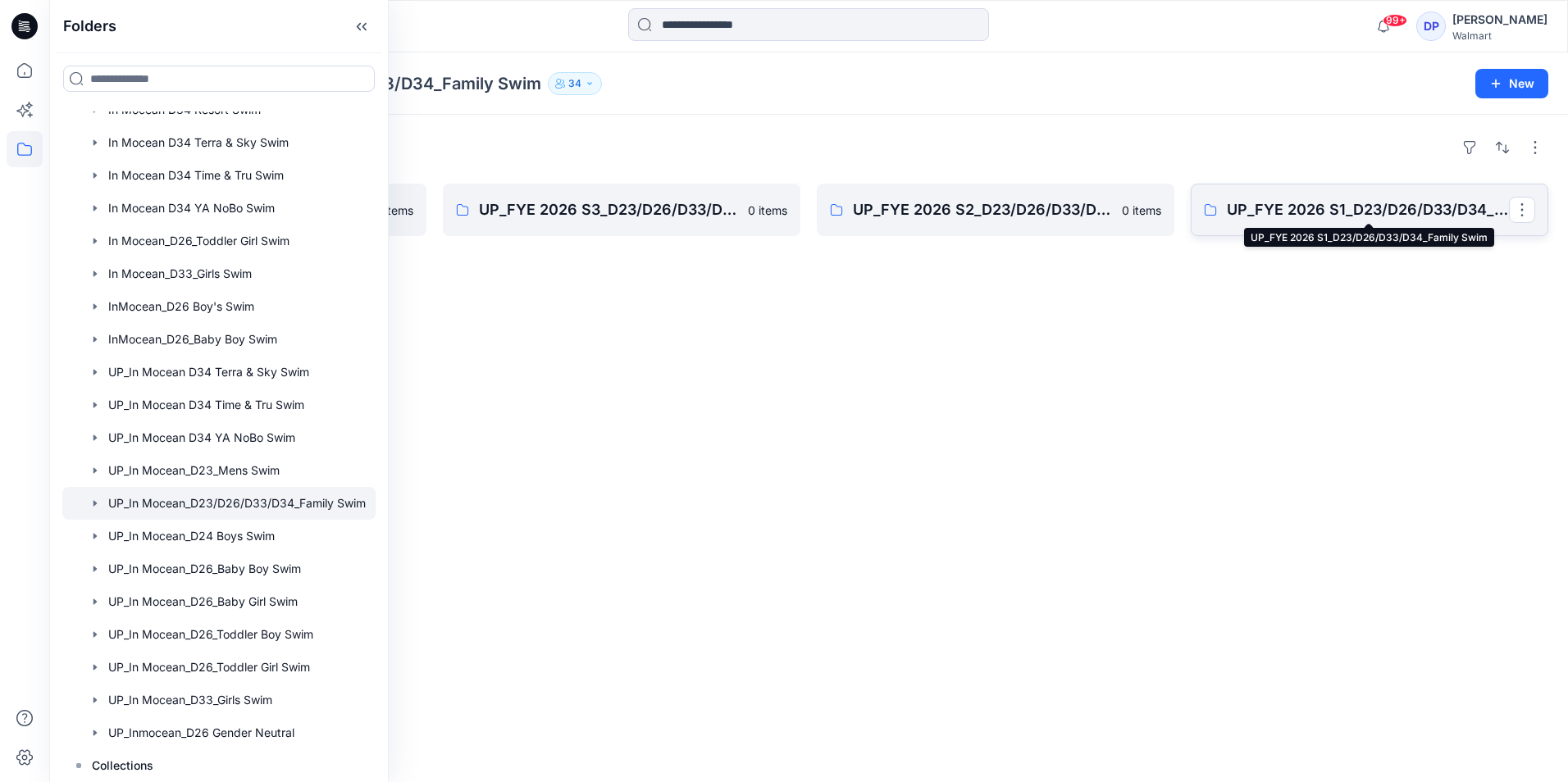
click at [1371, 217] on p "UP_FYE 2026 S1_D23/D26/D33/D34_Family Swim" at bounding box center [1368, 209] width 283 height 23
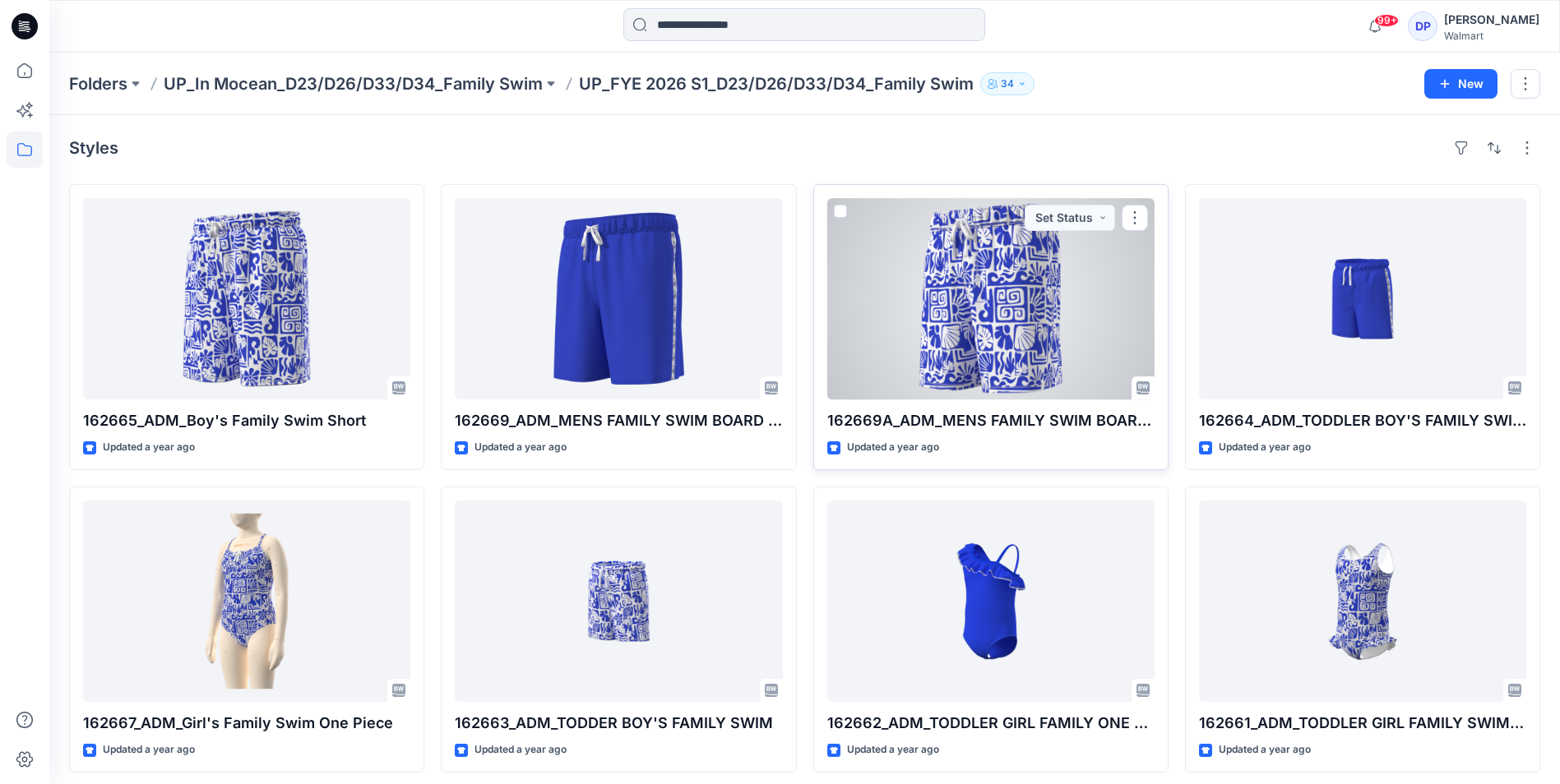
click at [1006, 316] on div at bounding box center [991, 299] width 327 height 201
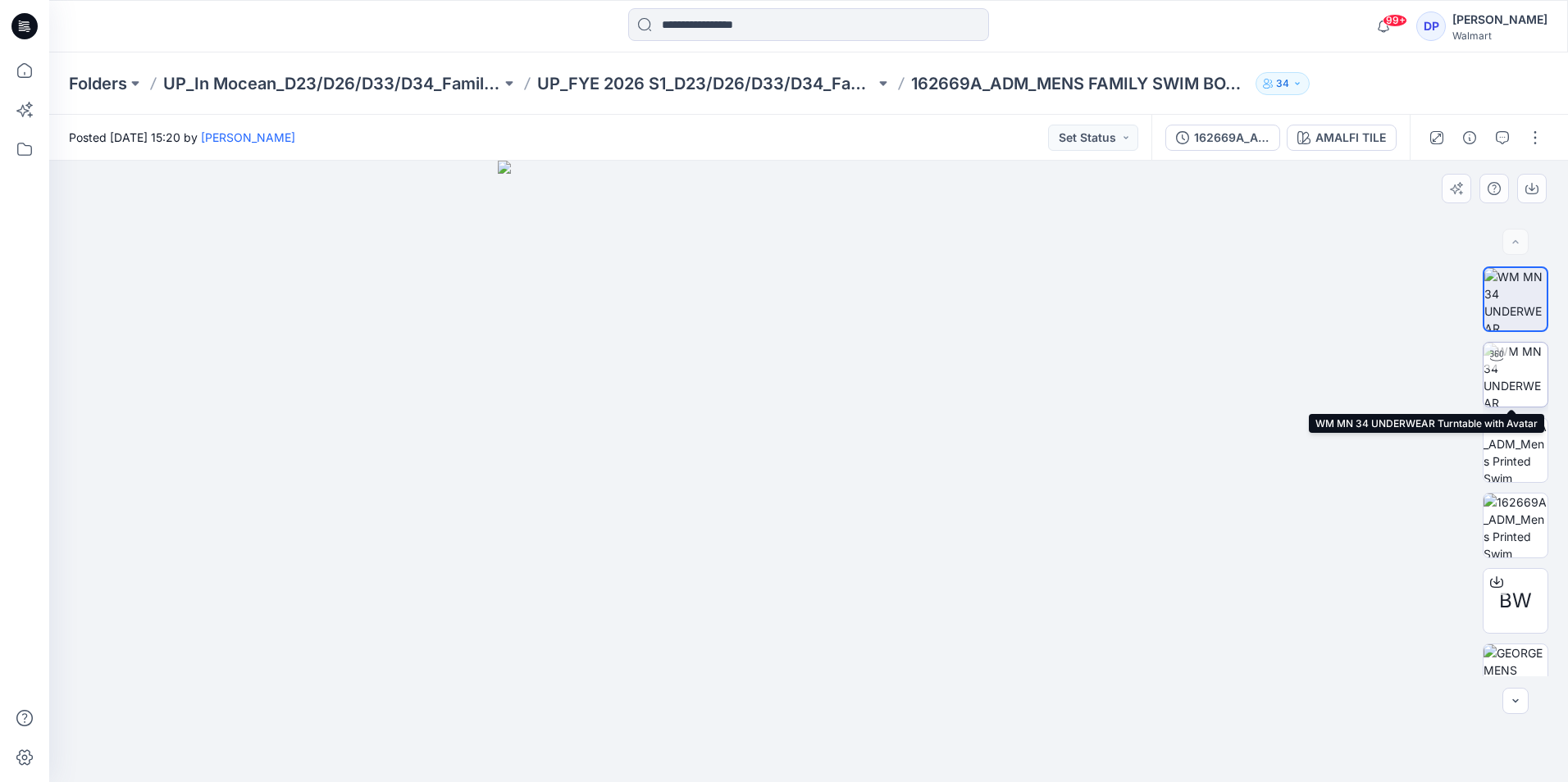
click at [1512, 385] on img at bounding box center [1516, 374] width 64 height 64
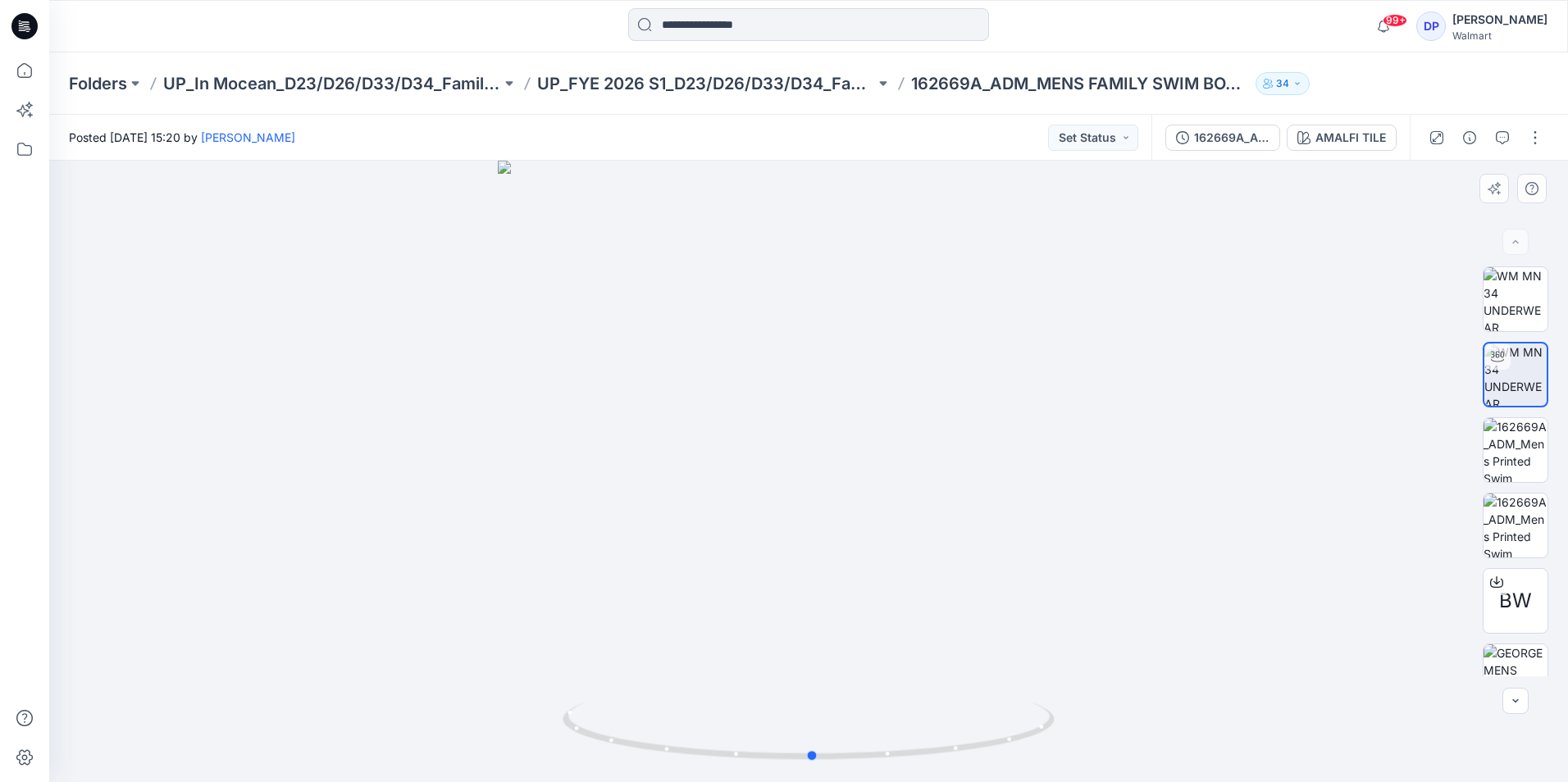
drag, startPoint x: 966, startPoint y: 461, endPoint x: 970, endPoint y: 528, distance: 67.1
click at [970, 528] on div at bounding box center [808, 471] width 1519 height 621
click at [1522, 590] on span "BW" at bounding box center [1516, 601] width 33 height 29
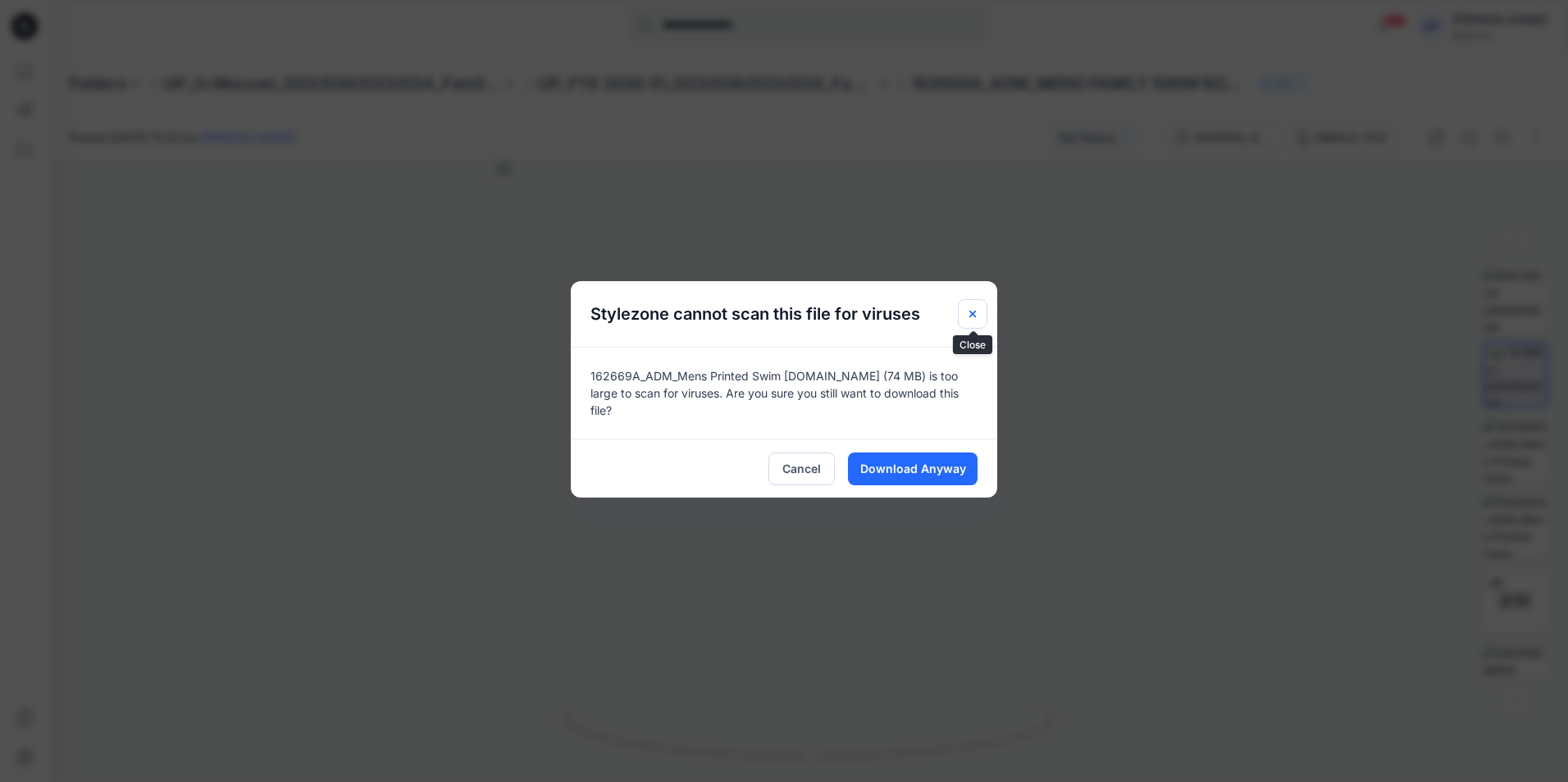
click at [975, 311] on icon "Close" at bounding box center [973, 314] width 7 height 7
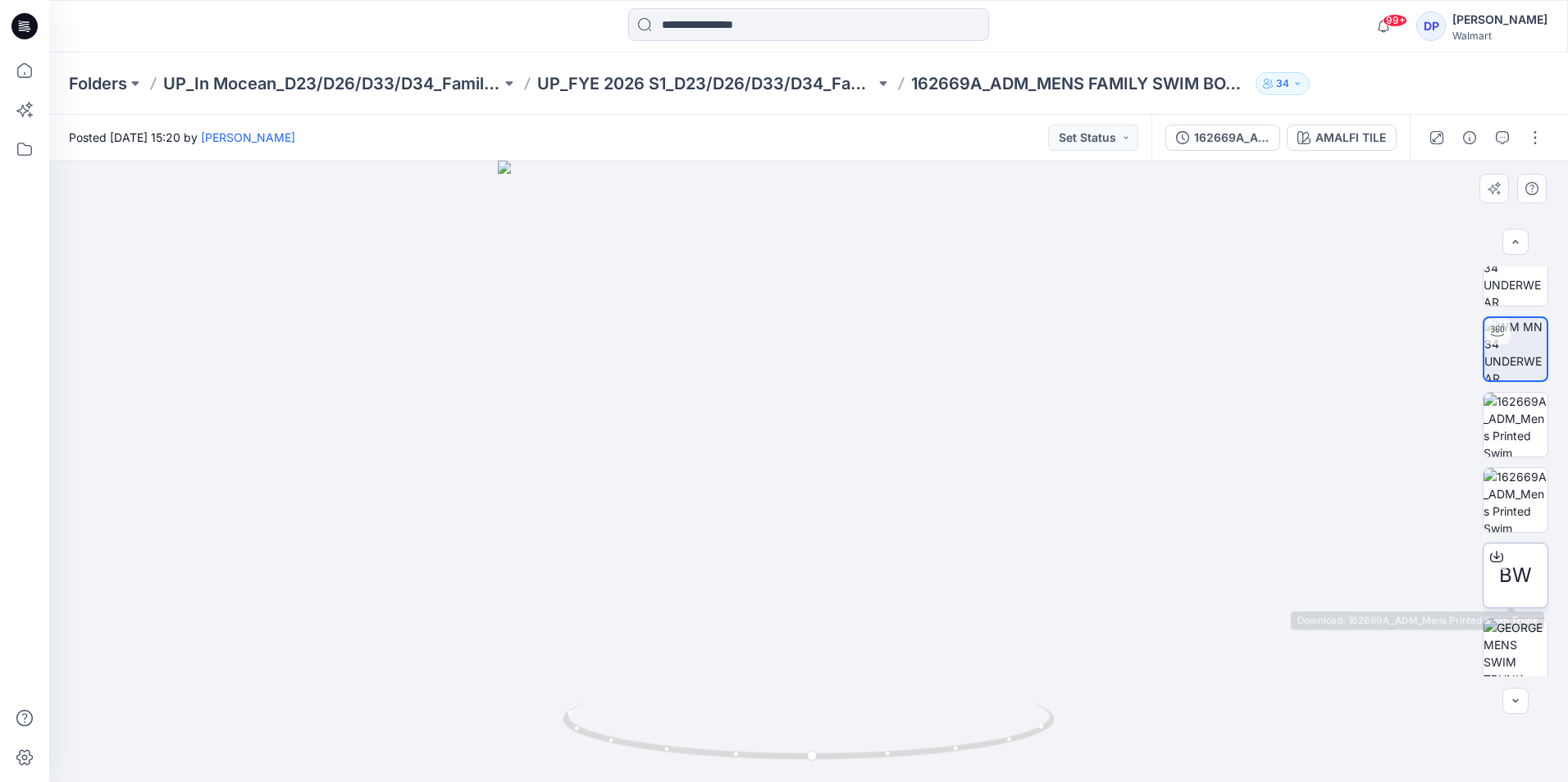
scroll to position [33, 0]
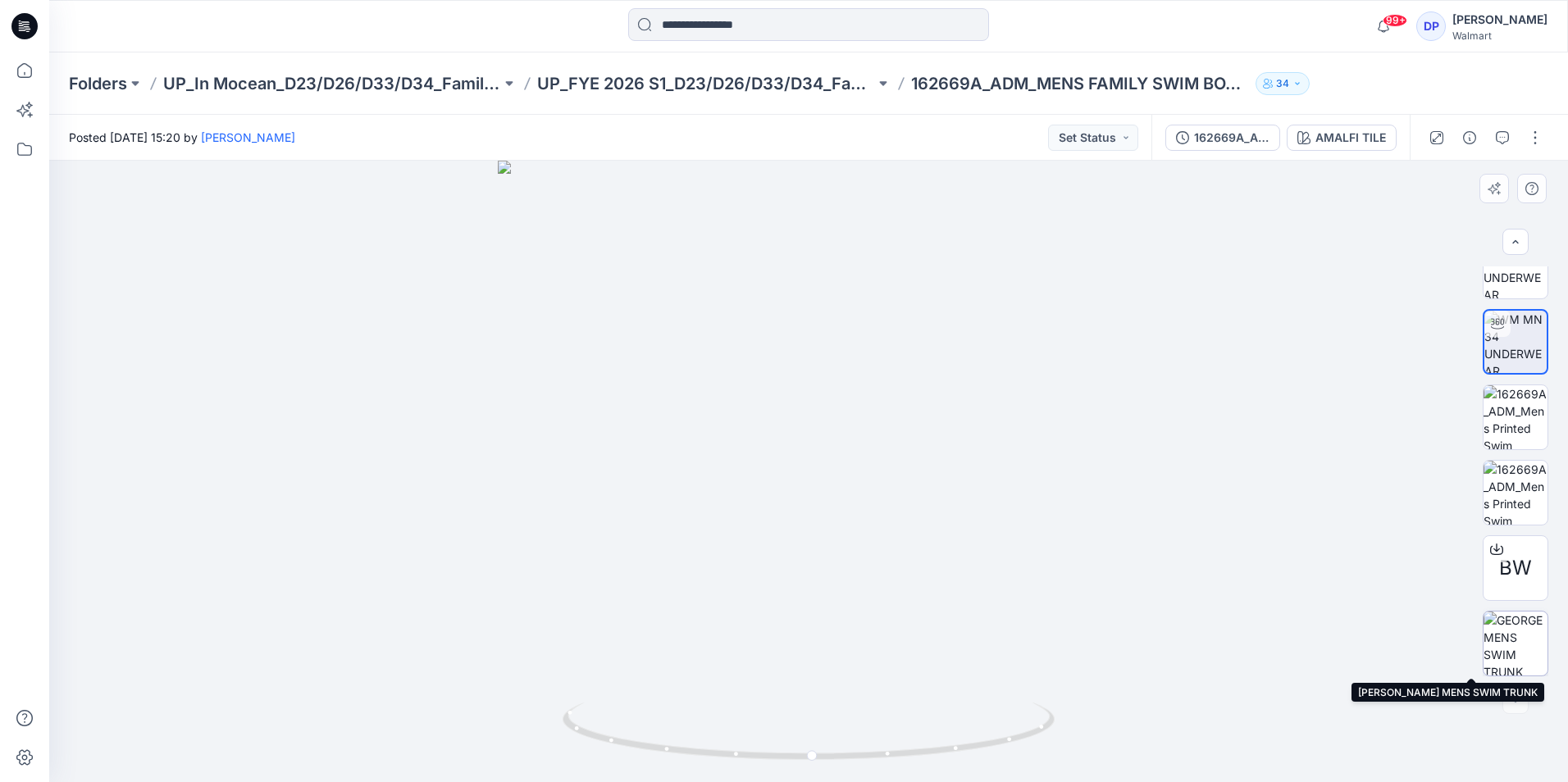
click at [1496, 656] on img at bounding box center [1516, 643] width 64 height 64
